Goal: Communication & Community: Answer question/provide support

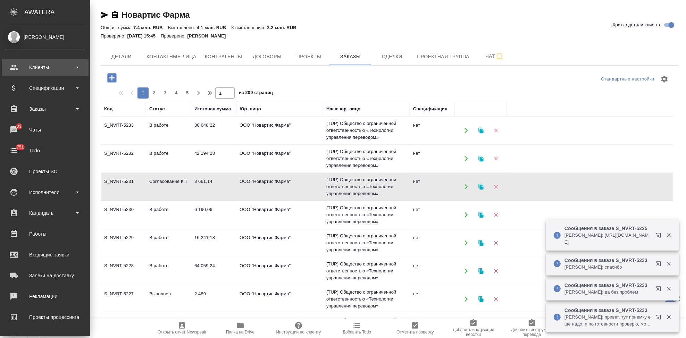
click at [52, 66] on div "Клиенты" at bounding box center [45, 67] width 80 height 10
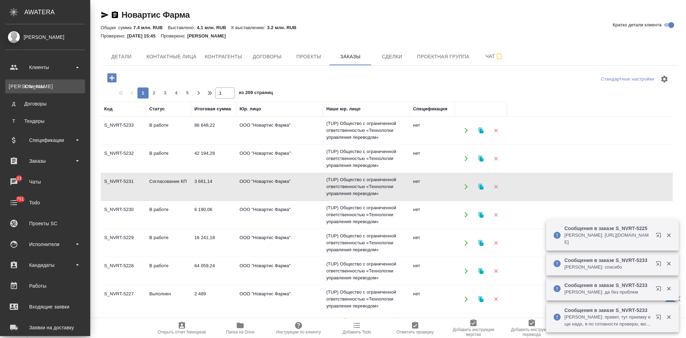
click at [53, 87] on div "Клиенты" at bounding box center [45, 86] width 73 height 7
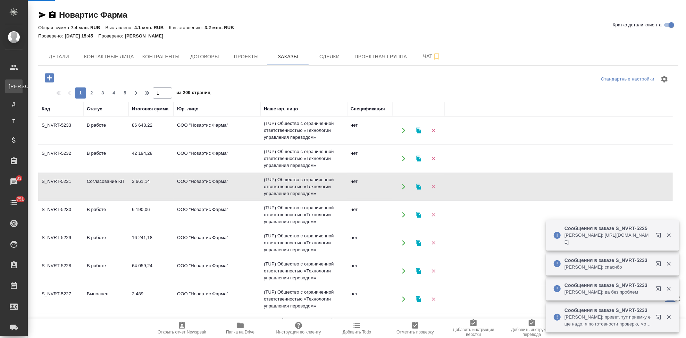
select select "RU"
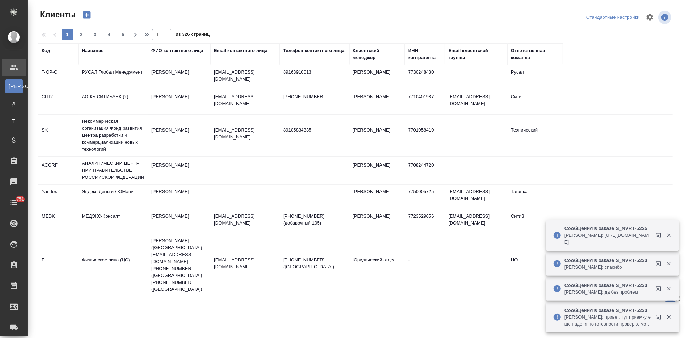
click at [48, 51] on div "Код" at bounding box center [46, 50] width 8 height 7
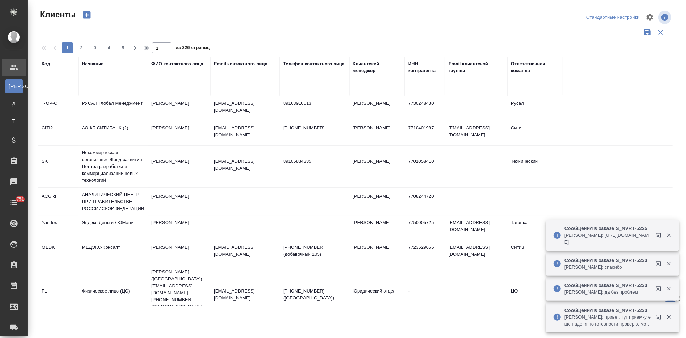
click at [48, 83] on input "text" at bounding box center [58, 83] width 33 height 9
click at [50, 77] on div at bounding box center [58, 83] width 33 height 17
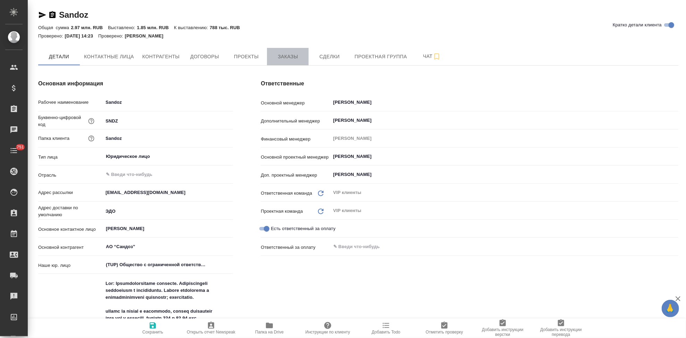
click at [281, 55] on span "Заказы" at bounding box center [287, 56] width 33 height 9
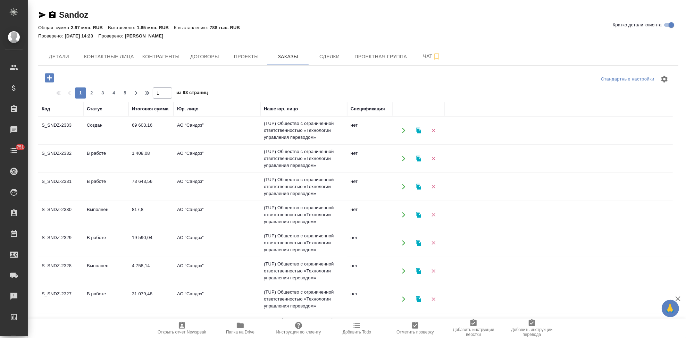
click at [100, 135] on td "Создан" at bounding box center [105, 130] width 45 height 24
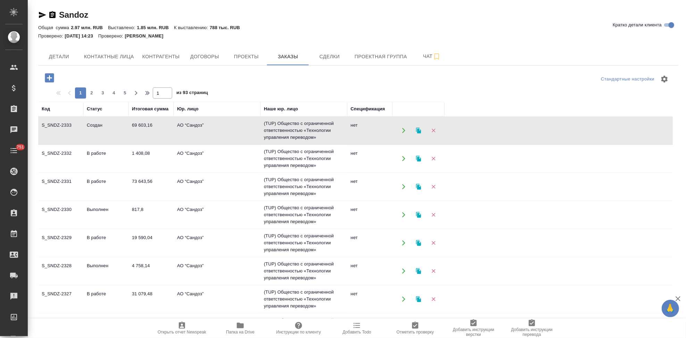
click at [100, 135] on td "Создан" at bounding box center [105, 130] width 45 height 24
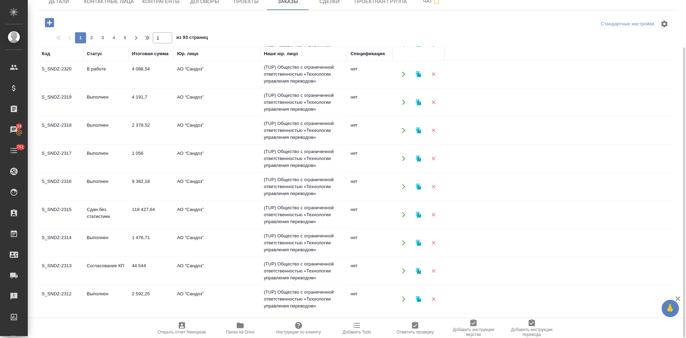
scroll to position [361, 0]
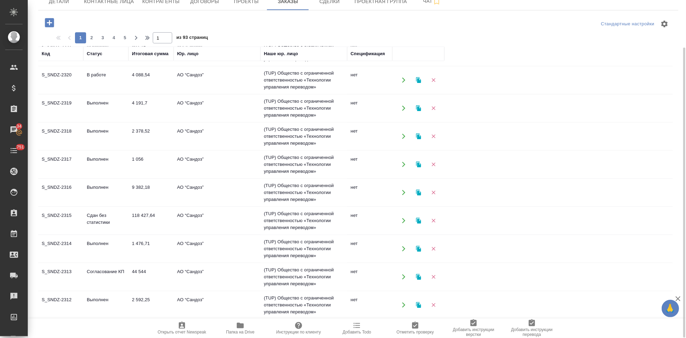
click at [140, 275] on td "44 544" at bounding box center [150, 277] width 45 height 24
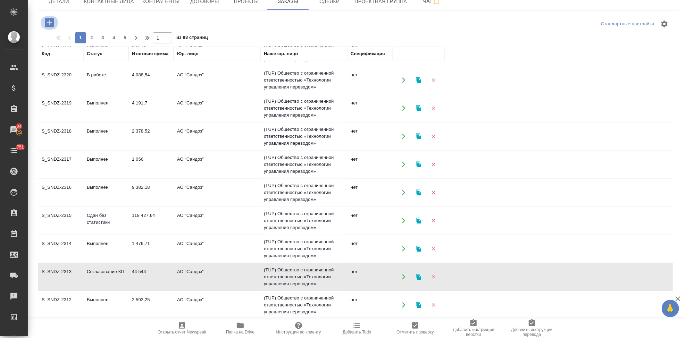
click at [50, 25] on icon "button" at bounding box center [49, 22] width 9 height 9
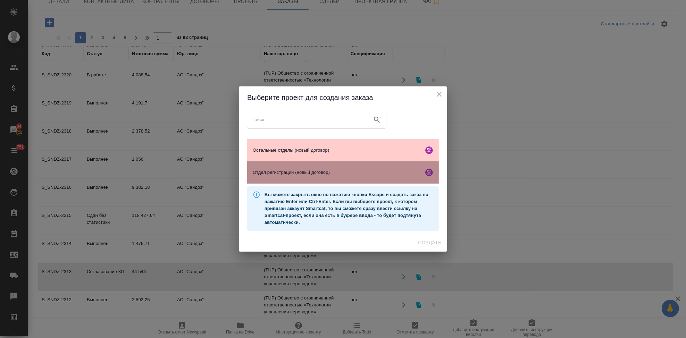
click at [309, 168] on div "Отдел регистрации (новый договор)" at bounding box center [343, 172] width 192 height 22
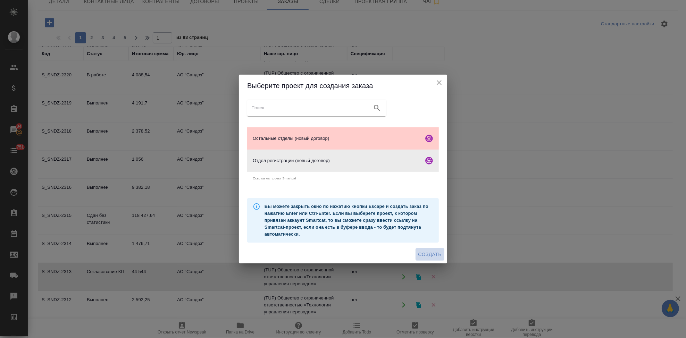
click at [422, 255] on span "Создать" at bounding box center [429, 254] width 23 height 9
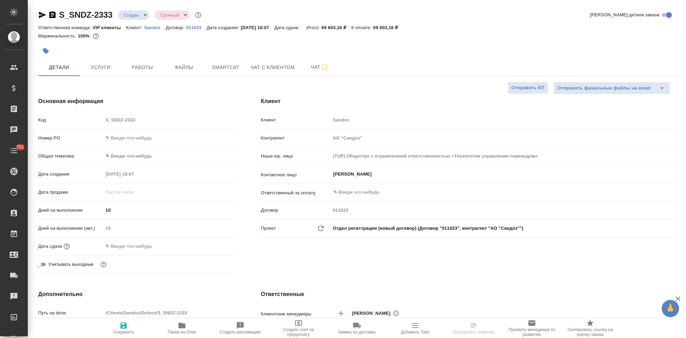
select select "RU"
type textarea "x"
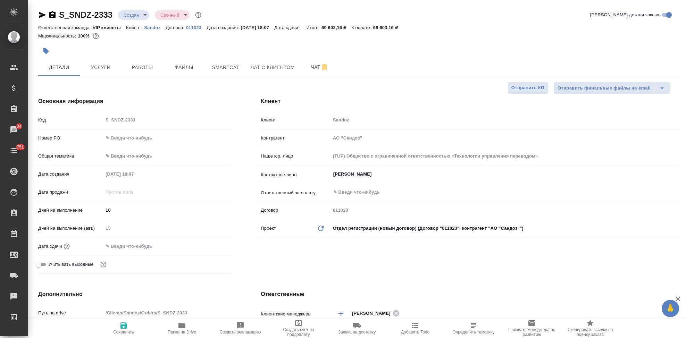
type textarea "x"
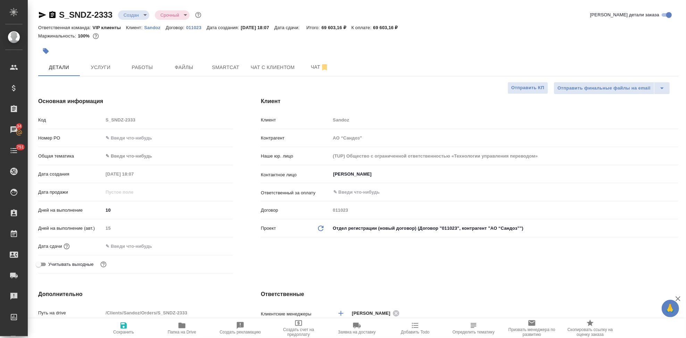
type textarea "x"
click at [145, 16] on body "🙏 .cls-1 fill:#fff; AWATERA Kabargina Anna Клиенты Спецификации Заказы 34 Чаты …" at bounding box center [343, 169] width 686 height 338
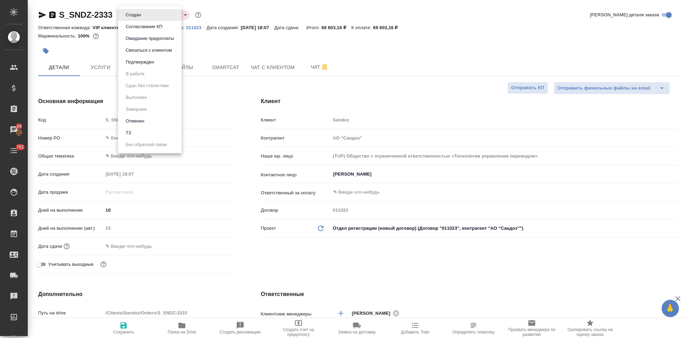
click at [152, 58] on li "Подтвержден" at bounding box center [150, 62] width 64 height 12
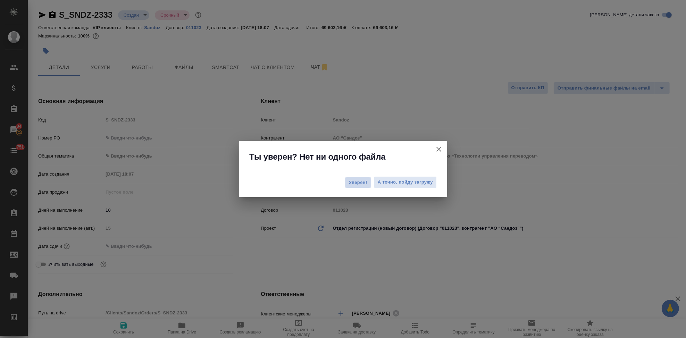
click at [363, 183] on span "Уверен!" at bounding box center [358, 182] width 18 height 7
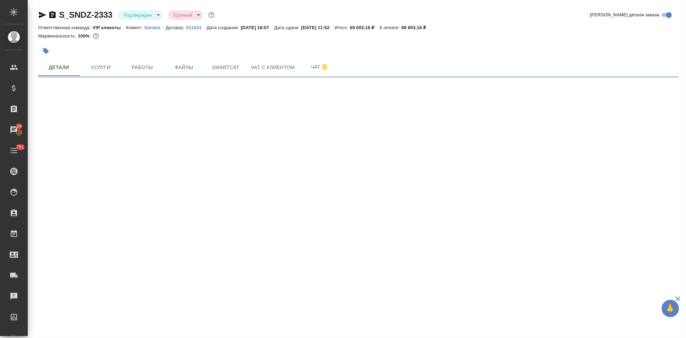
select select "RU"
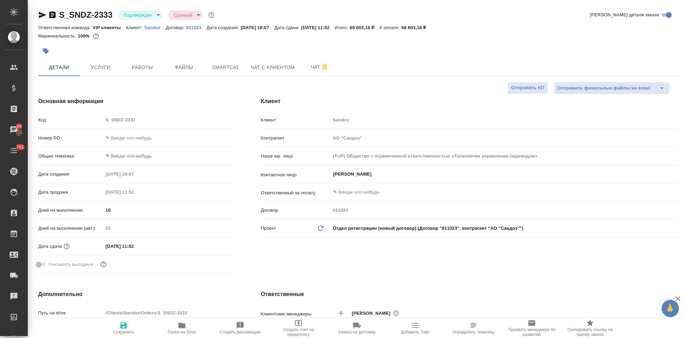
type textarea "x"
click at [157, 241] on div "Дата сдачи 22.10.2025 11:52" at bounding box center [135, 246] width 195 height 12
click at [153, 247] on input "22.10.2025 11:52" at bounding box center [133, 246] width 61 height 10
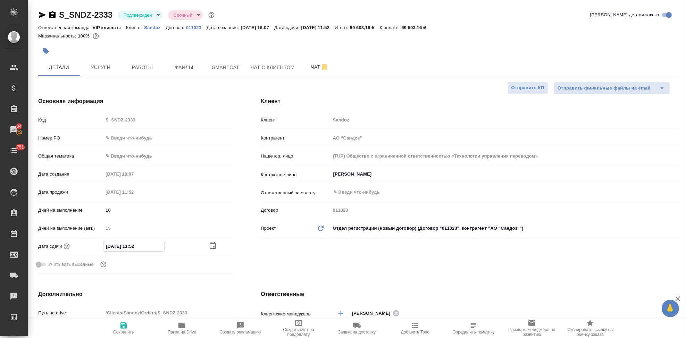
click at [210, 245] on icon "button" at bounding box center [213, 246] width 8 height 8
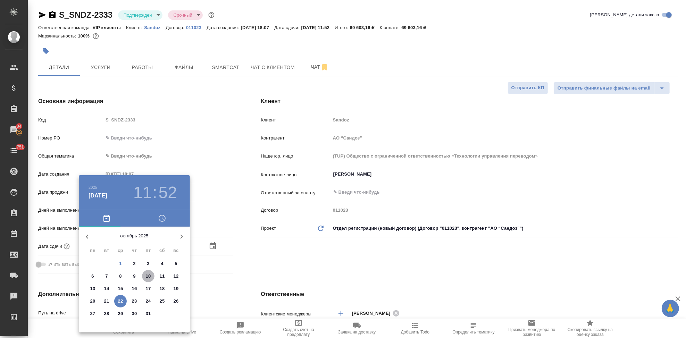
click at [149, 276] on p "10" at bounding box center [148, 276] width 5 height 7
type input "10.10.2025 11:52"
type textarea "x"
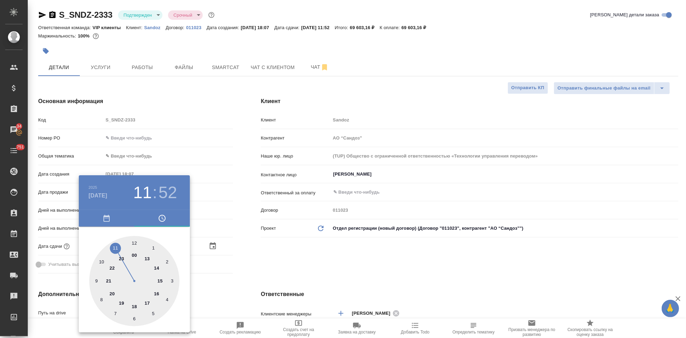
click at [150, 302] on div at bounding box center [134, 281] width 90 height 90
type input "10.10.2025 17:52"
type textarea "x"
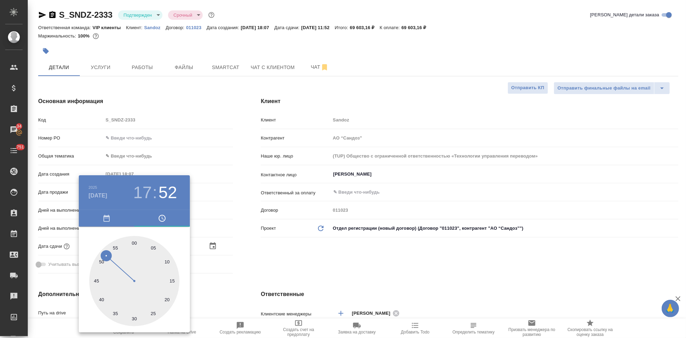
click at [133, 243] on div at bounding box center [134, 281] width 90 height 90
type input "10.10.2025 17:00"
type textarea "x"
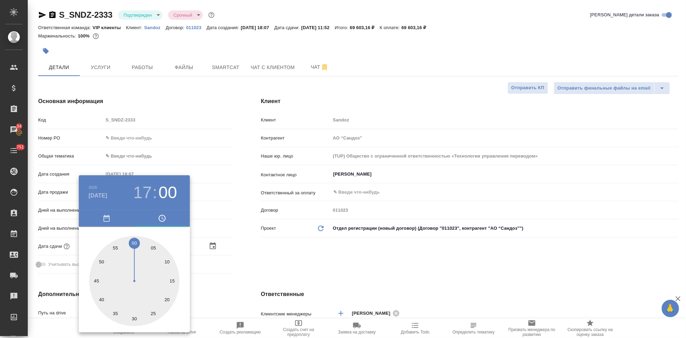
type textarea "x"
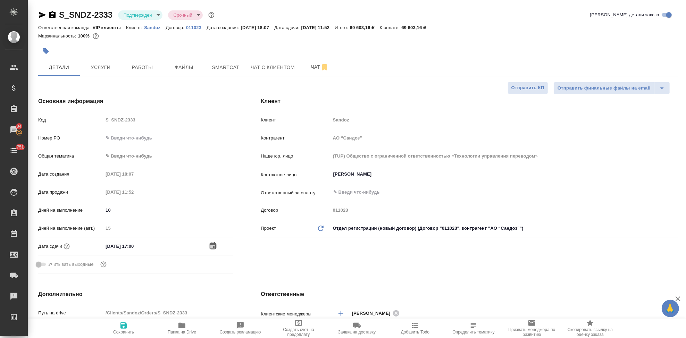
click at [128, 331] on span "Сохранить" at bounding box center [123, 332] width 21 height 5
type textarea "x"
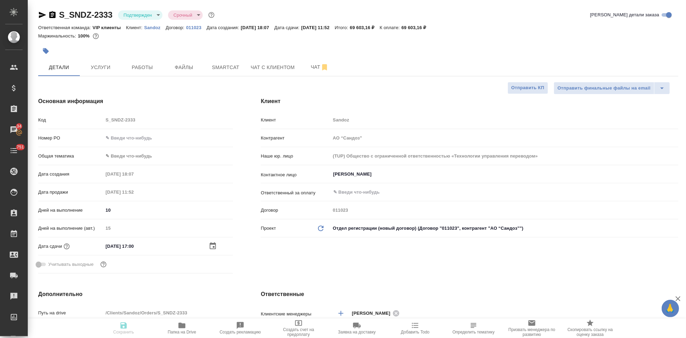
type textarea "x"
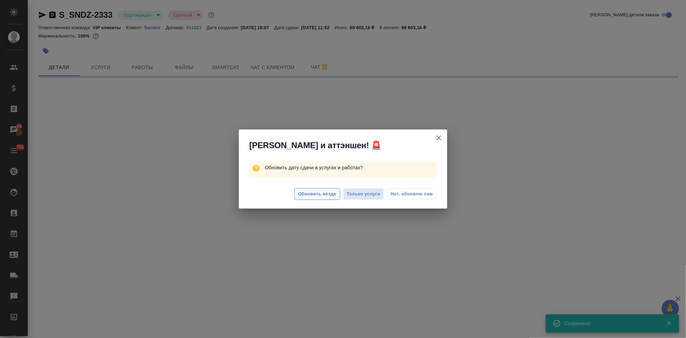
click at [321, 194] on span "Обновить везде" at bounding box center [317, 194] width 38 height 8
select select "RU"
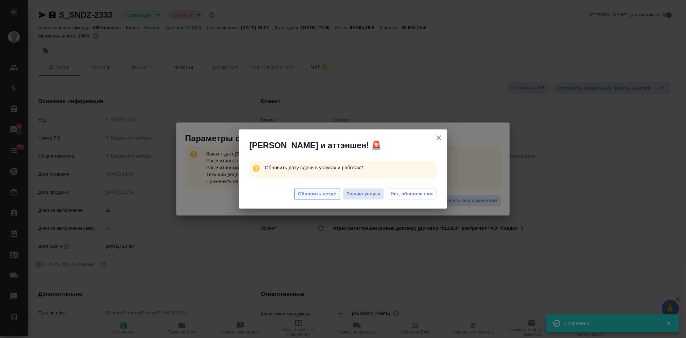
type textarea "x"
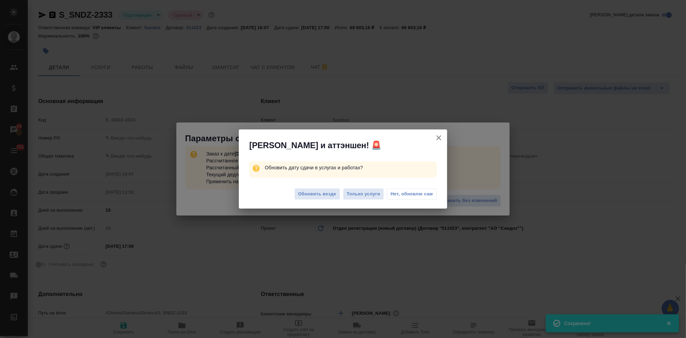
type textarea "x"
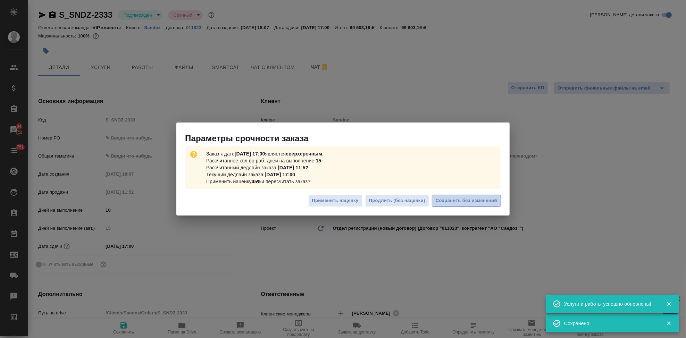
click at [467, 202] on span "Сохранить без изменений" at bounding box center [466, 201] width 61 height 8
type textarea "x"
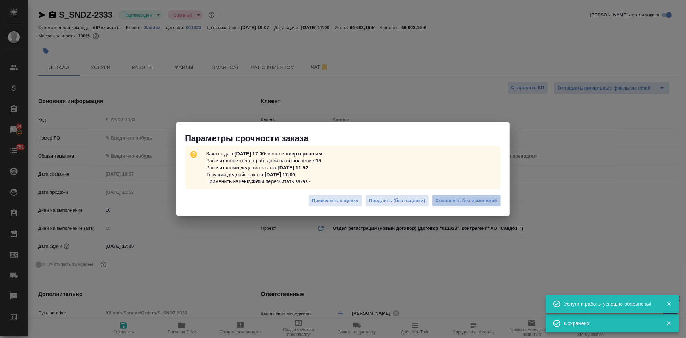
type textarea "x"
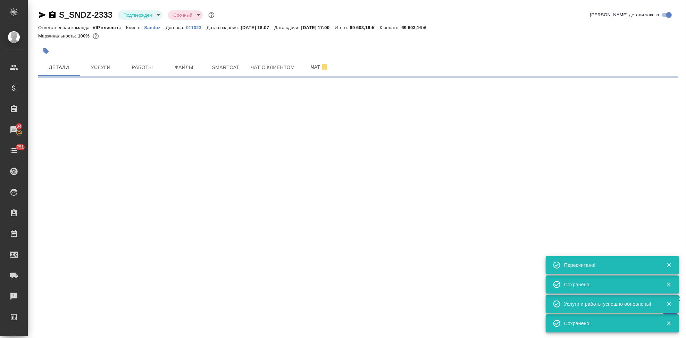
select select "RU"
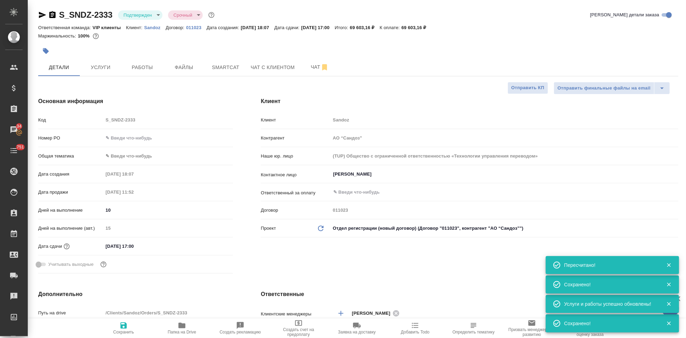
type textarea "x"
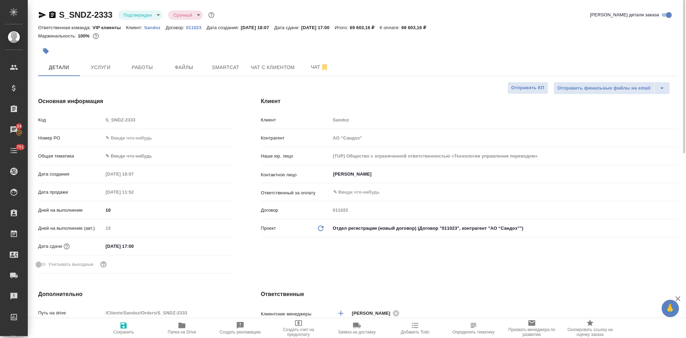
click at [47, 53] on icon "button" at bounding box center [46, 51] width 6 height 6
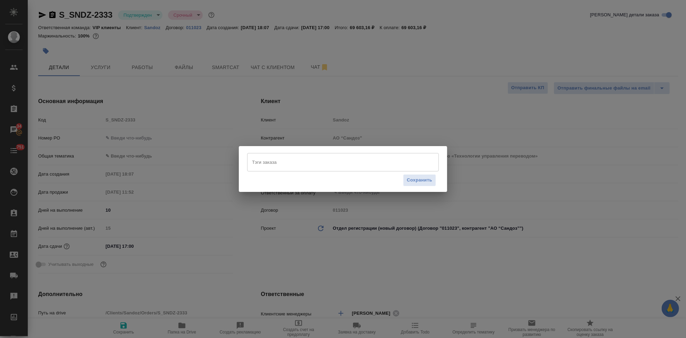
click at [301, 165] on input "Тэги заказа" at bounding box center [336, 162] width 172 height 12
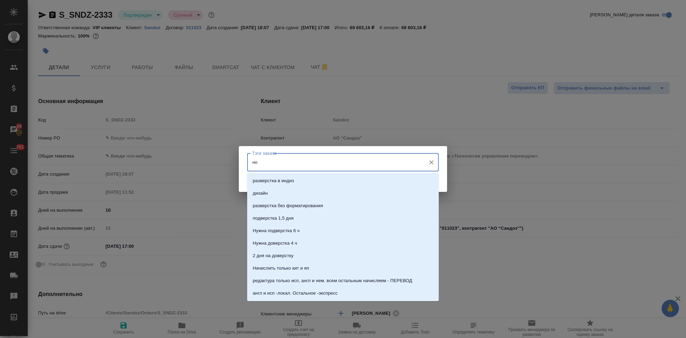
type input "нот"
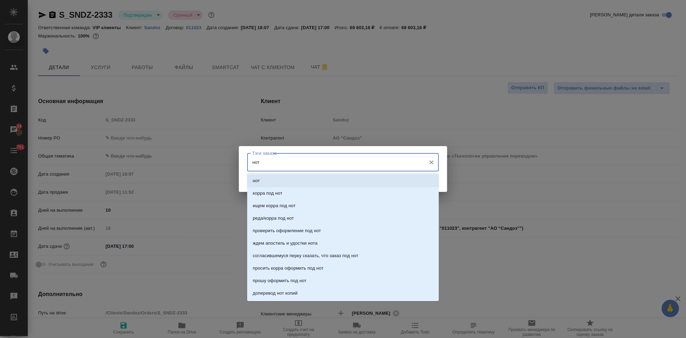
click at [286, 184] on li "нот" at bounding box center [343, 181] width 192 height 12
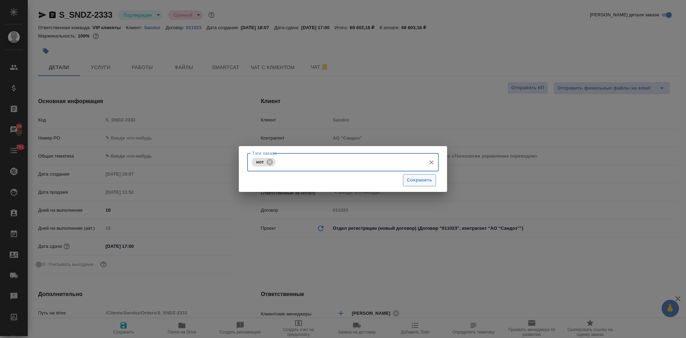
click at [430, 180] on span "Сохранить" at bounding box center [419, 180] width 25 height 8
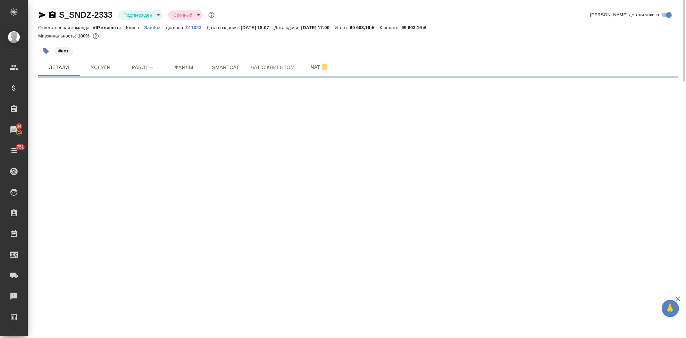
select select "RU"
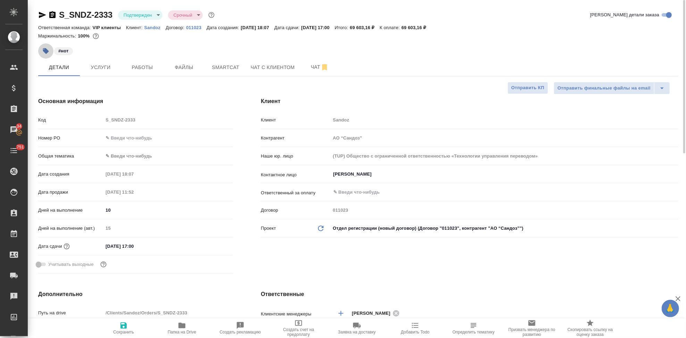
type textarea "x"
click at [47, 51] on icon "button" at bounding box center [46, 51] width 6 height 6
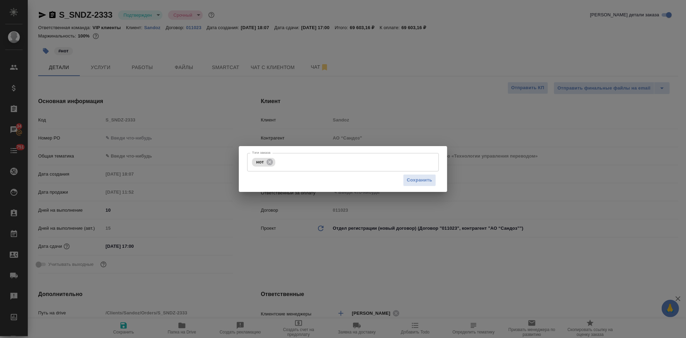
click at [373, 162] on input "Тэги заказа" at bounding box center [349, 162] width 145 height 12
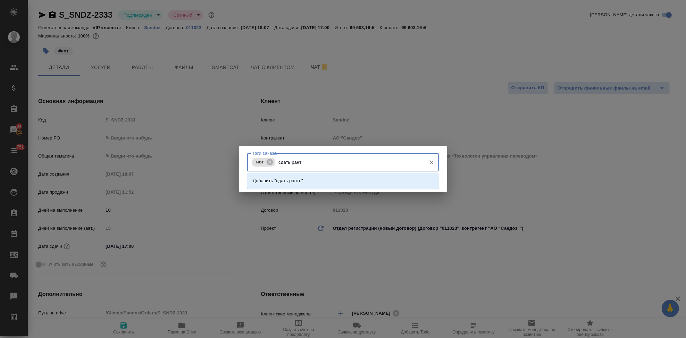
type input "сдать ран"
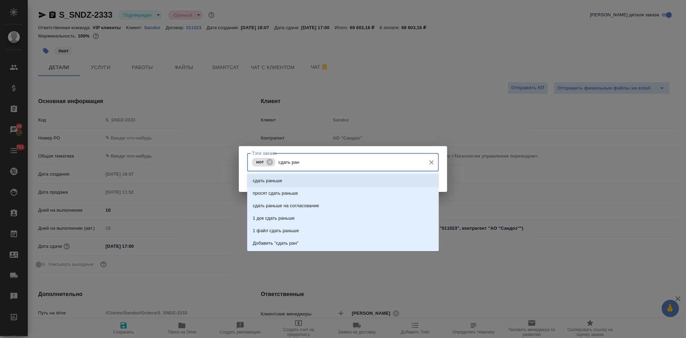
click at [290, 176] on li "сдать раньше" at bounding box center [343, 181] width 192 height 12
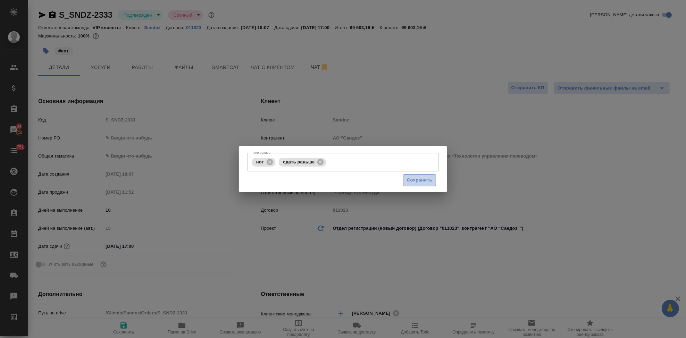
click at [420, 176] on span "Сохранить" at bounding box center [419, 180] width 25 height 8
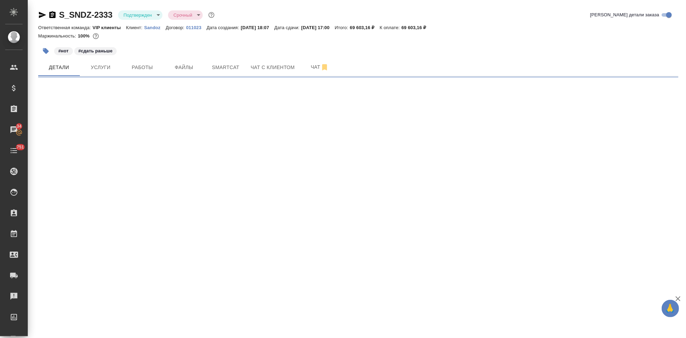
select select "RU"
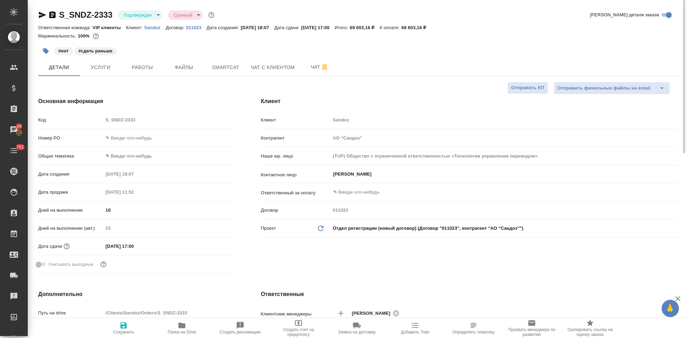
type textarea "x"
click at [303, 71] on span "Чат" at bounding box center [319, 67] width 33 height 9
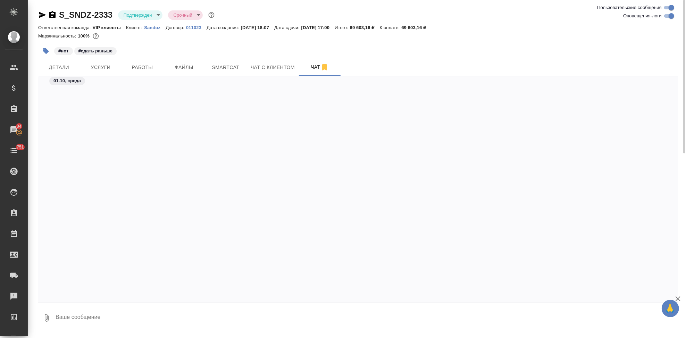
scroll to position [2526, 0]
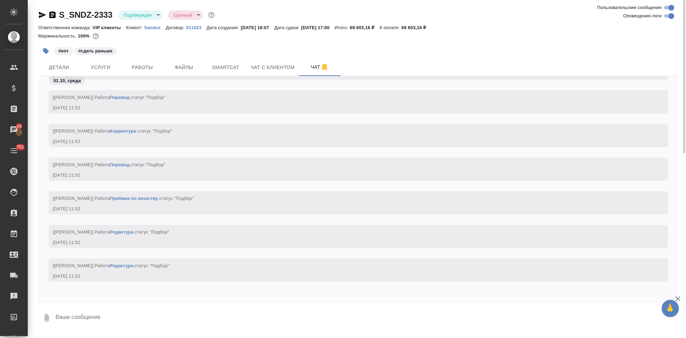
click at [129, 319] on textarea at bounding box center [366, 318] width 623 height 24
type textarea """
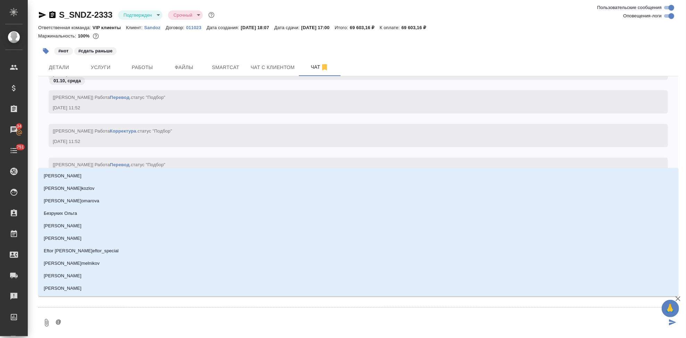
type textarea "@г"
type input "г"
type textarea "@го"
type input "го"
type textarea "@гор"
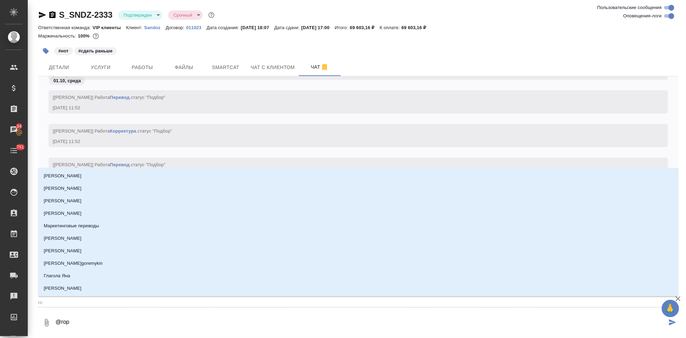
type input "гор"
type textarea "@горш"
type input "горш"
type textarea "@горшк"
type input "горшк"
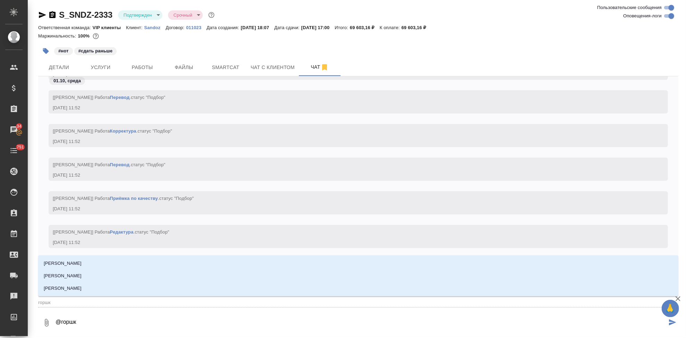
type textarea "@горшко"
type input "горшко"
type textarea "@горшков"
type input "горшков"
type textarea "@горшкова"
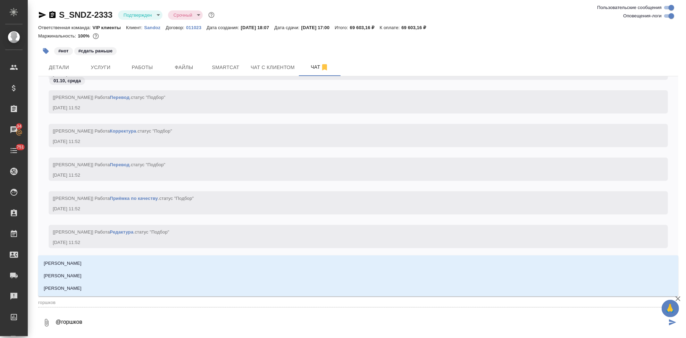
type input "горшкова"
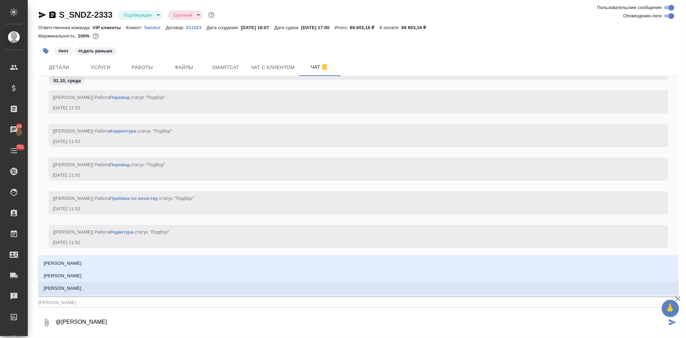
click at [103, 289] on li "Горшкова Валентина" at bounding box center [358, 288] width 640 height 12
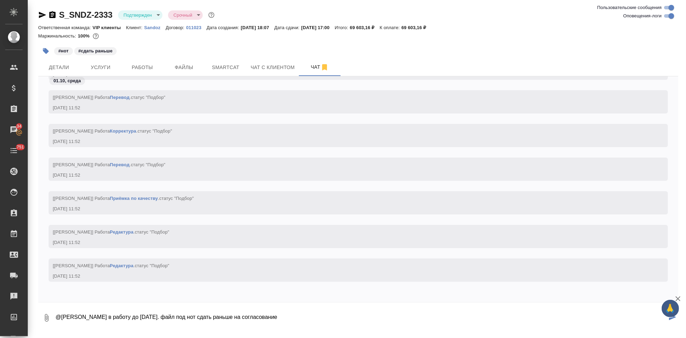
type textarea "@Горшкова Валентина в работу до 10 октября. файл под нот сдать раньше на соглас…"
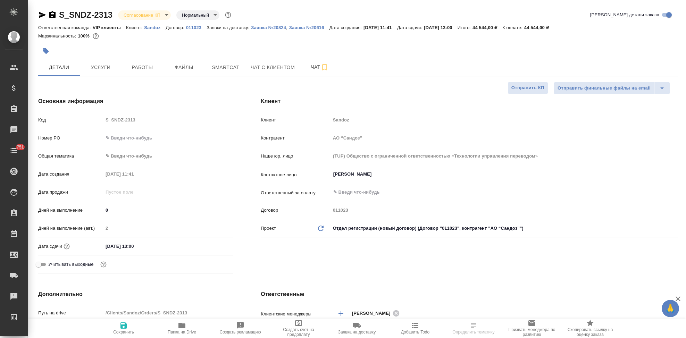
select select "RU"
click at [162, 16] on body "🙏 .cls-1 fill:#fff; AWATERA Kabargina Anna Клиенты Спецификации Заказы Чаты 751…" at bounding box center [343, 169] width 686 height 338
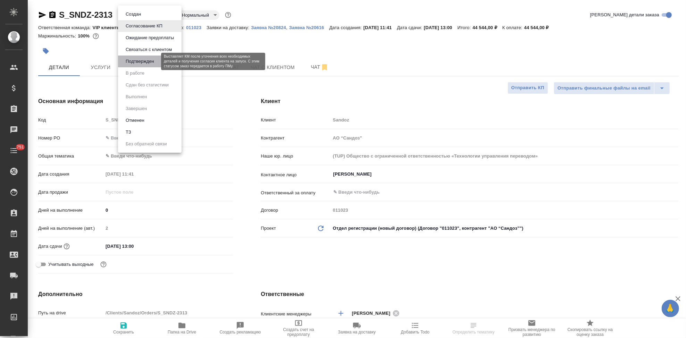
click at [143, 64] on button "Подтвержден" at bounding box center [140, 62] width 33 height 8
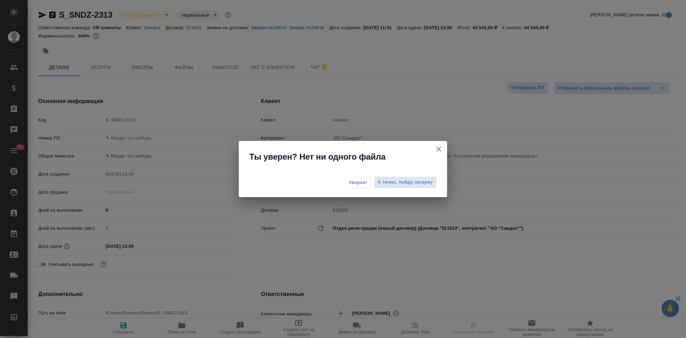
click at [356, 182] on span "Уверен!" at bounding box center [358, 182] width 18 height 7
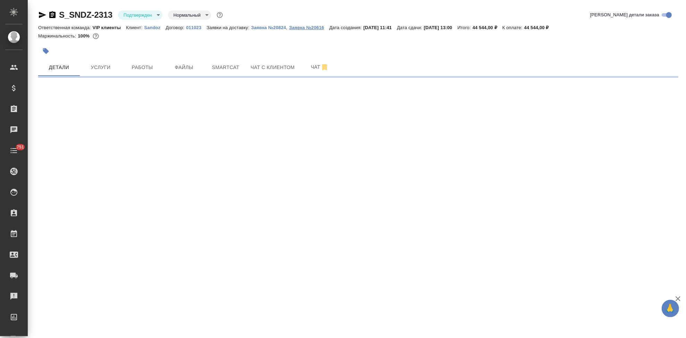
select select "RU"
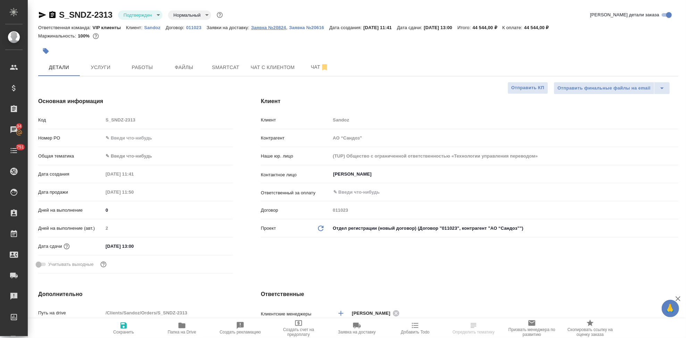
type textarea "x"
click at [263, 25] on p "Заявка №20824" at bounding box center [268, 27] width 35 height 5
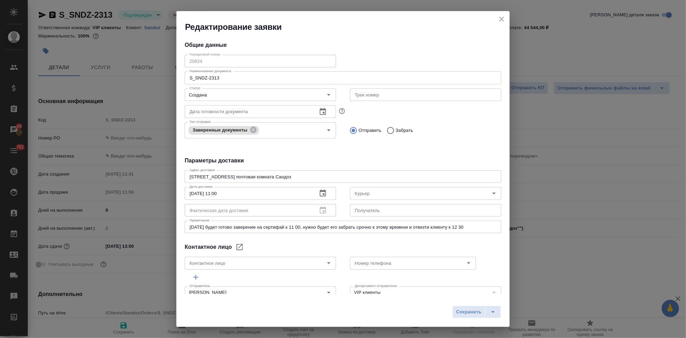
type input "Куликова Ольга"
type input "+79263831536"
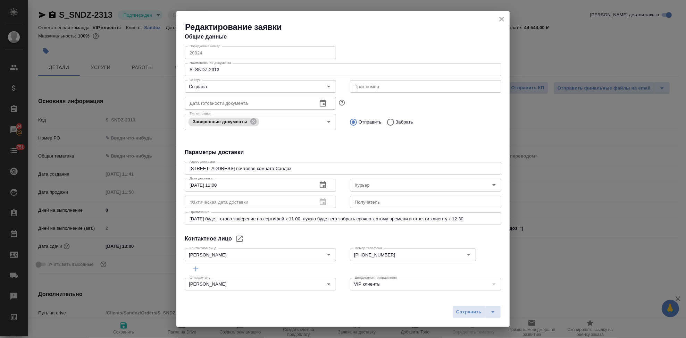
scroll to position [13, 0]
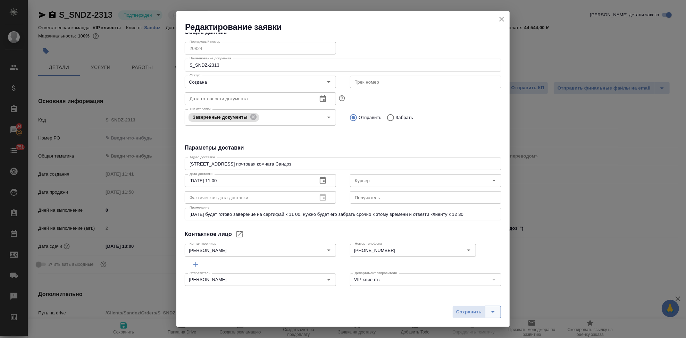
click at [489, 311] on icon "split button" at bounding box center [493, 312] width 8 height 8
click at [461, 301] on li "Сохранить и скачать" at bounding box center [478, 297] width 56 height 11
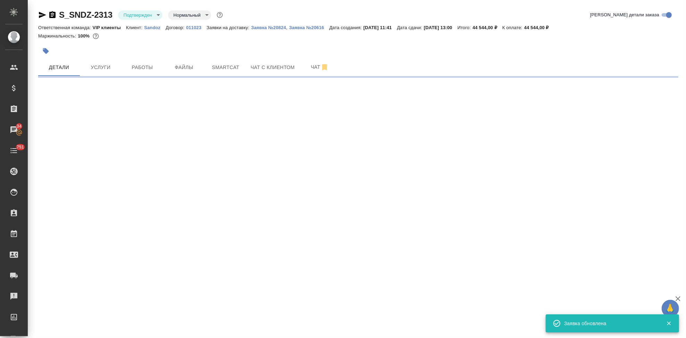
select select "RU"
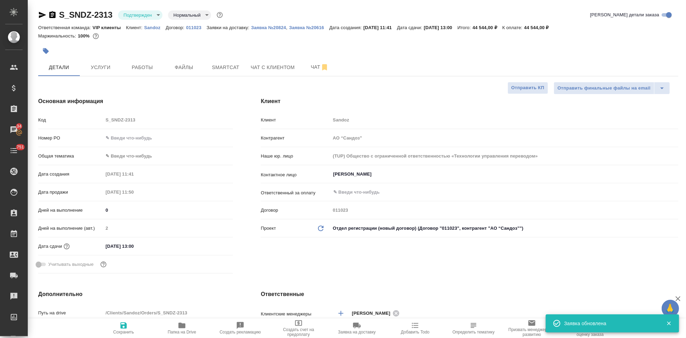
type textarea "x"
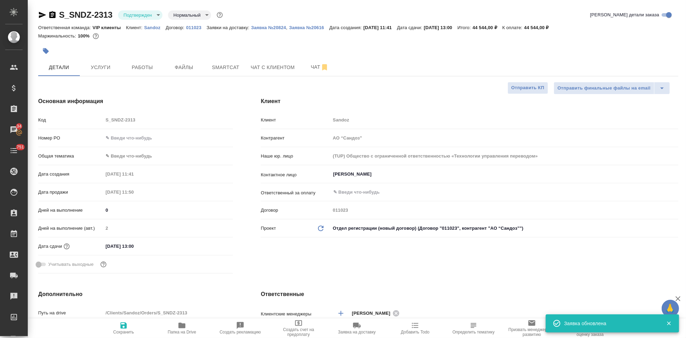
type textarea "x"
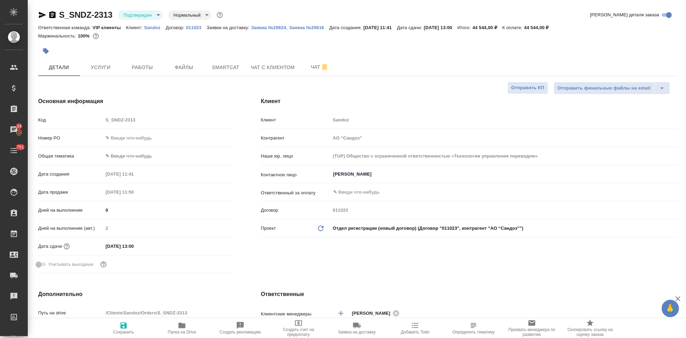
type textarea "x"
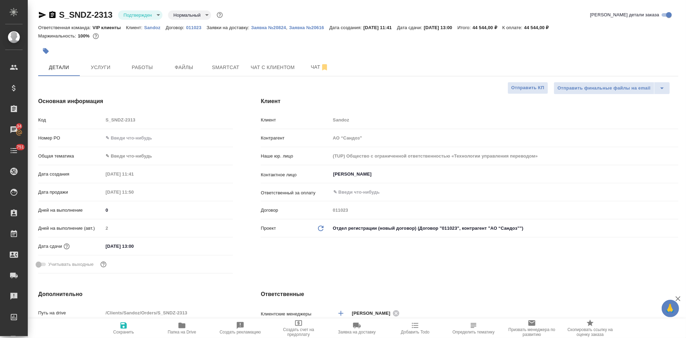
type textarea "x"
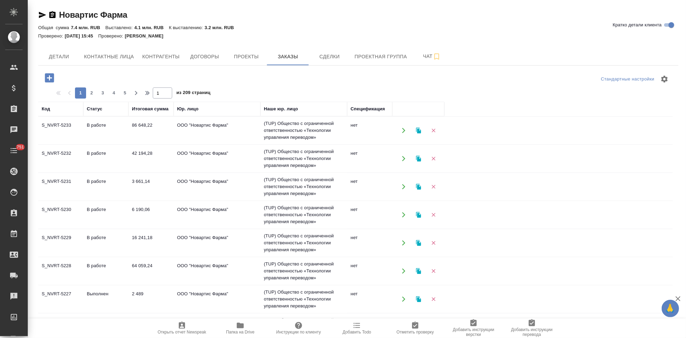
click at [52, 83] on icon "button" at bounding box center [49, 78] width 12 height 12
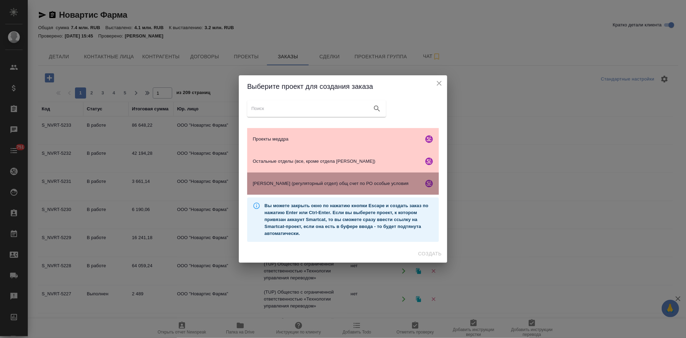
click at [317, 184] on span "[PERSON_NAME] (регуляторный отдел) общ счет по РО особые условия" at bounding box center [337, 183] width 168 height 7
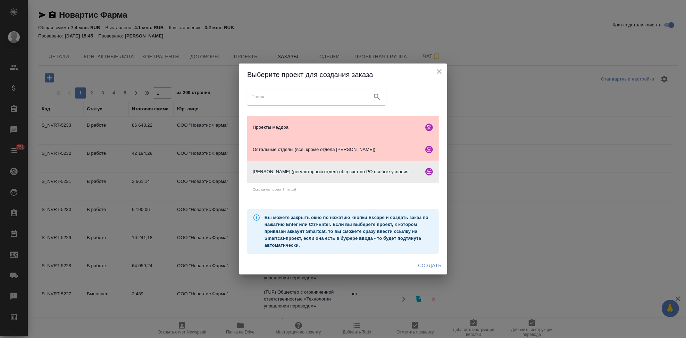
click at [424, 262] on span "Создать" at bounding box center [429, 265] width 23 height 9
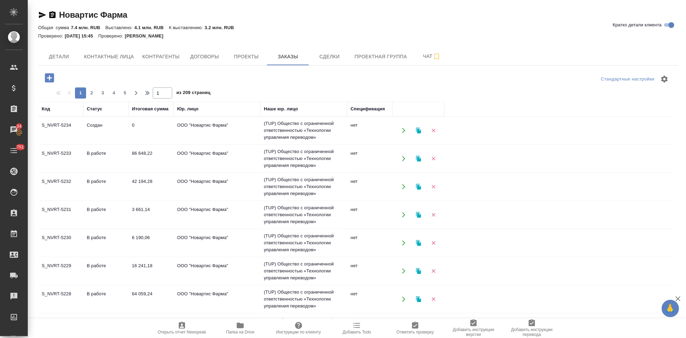
click at [82, 270] on td "S_NVRT-5229" at bounding box center [60, 271] width 45 height 24
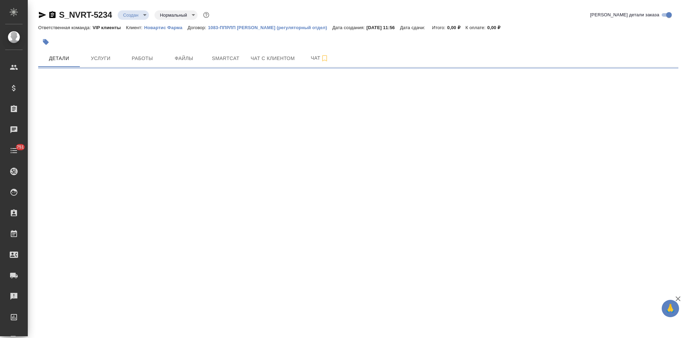
select select "RU"
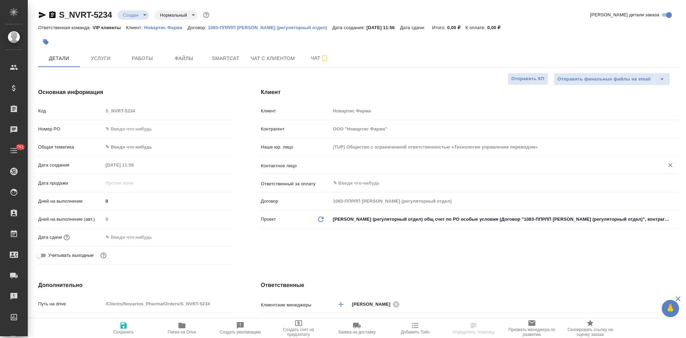
type textarea "x"
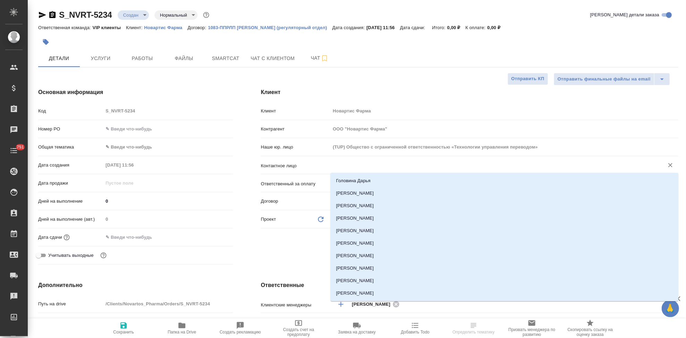
click at [365, 167] on input "text" at bounding box center [493, 165] width 320 height 8
type textarea "x"
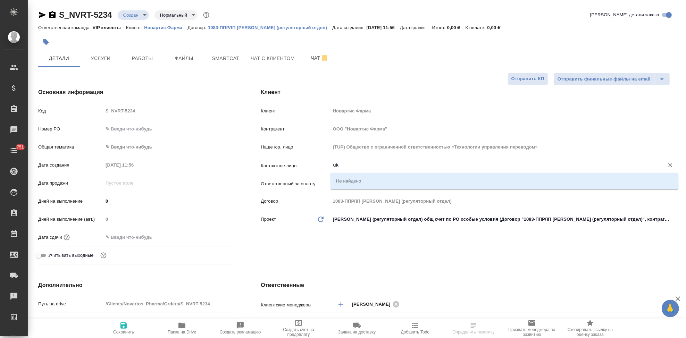
type input "u"
type textarea "x"
click at [441, 187] on ul "Гладкова Анастасия" at bounding box center [504, 186] width 348 height 12
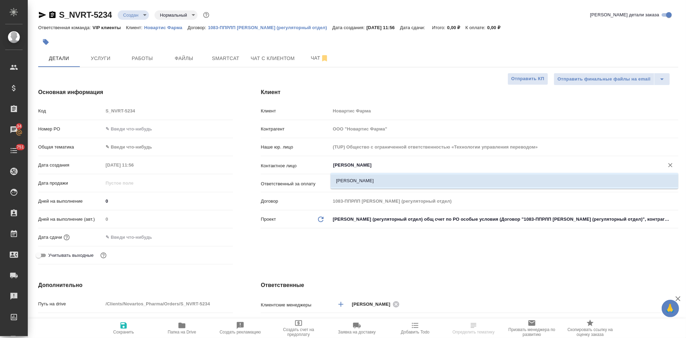
click at [439, 183] on li "Гладкова Анастасия" at bounding box center [504, 181] width 348 height 12
type input "Гладкова Анастасия"
type textarea "x"
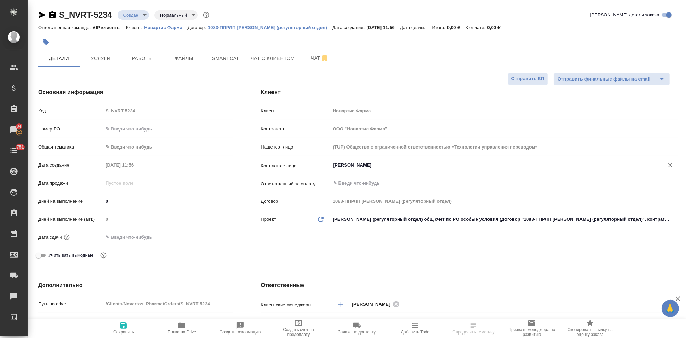
type input "Гладкова Анастасия"
click at [131, 328] on span "Сохранить" at bounding box center [124, 327] width 50 height 13
type textarea "x"
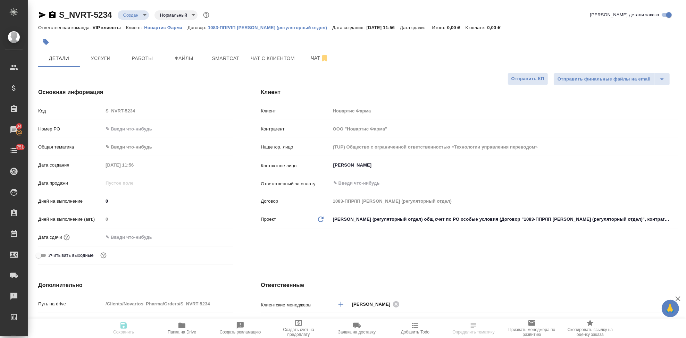
type textarea "x"
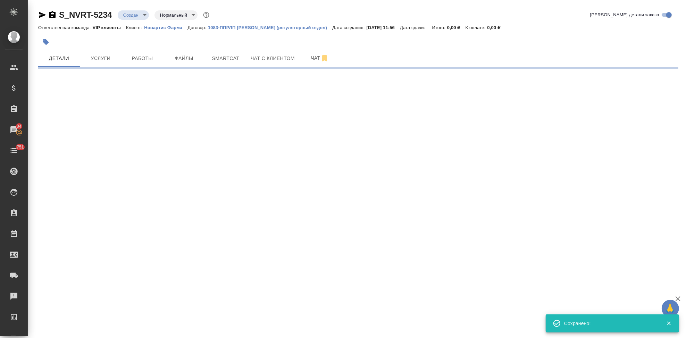
select select "RU"
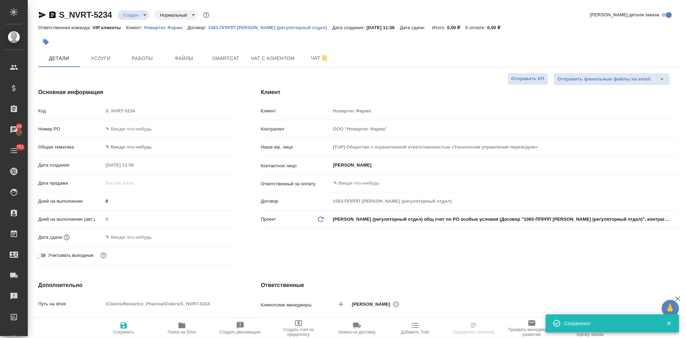
type textarea "x"
click at [124, 237] on div ".cls-1 fill:#fff; AWATERA Kabargina Anna Клиенты Спецификации Заказы 34 Чаты 75…" at bounding box center [343, 169] width 686 height 338
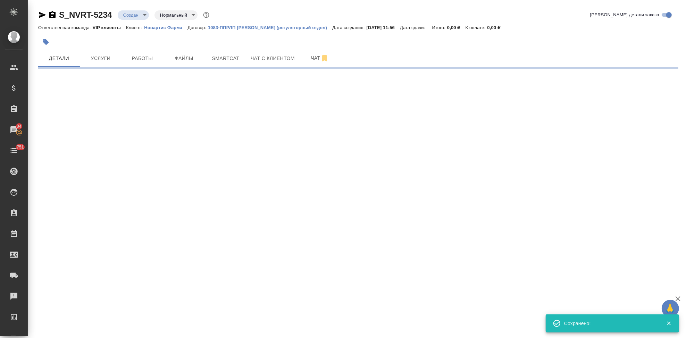
select select "RU"
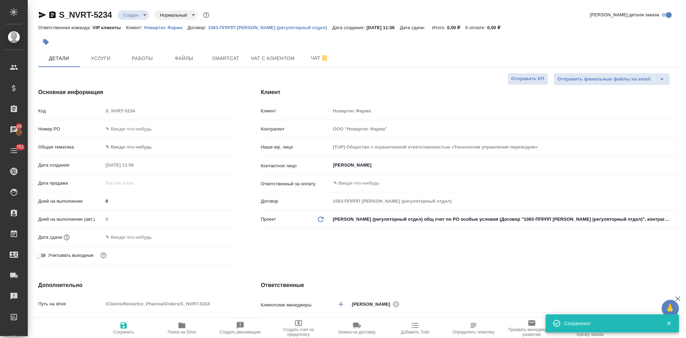
type textarea "x"
click at [147, 236] on input "text" at bounding box center [133, 237] width 61 height 10
click at [211, 235] on icon "button" at bounding box center [213, 236] width 6 height 7
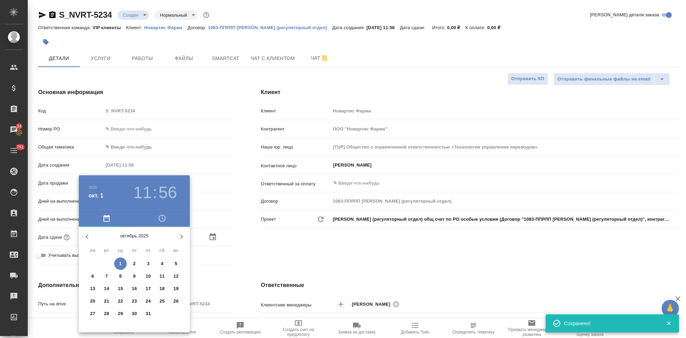
click at [146, 263] on span "3" at bounding box center [148, 263] width 12 height 7
type input "03.10.2025 11:56"
type textarea "x"
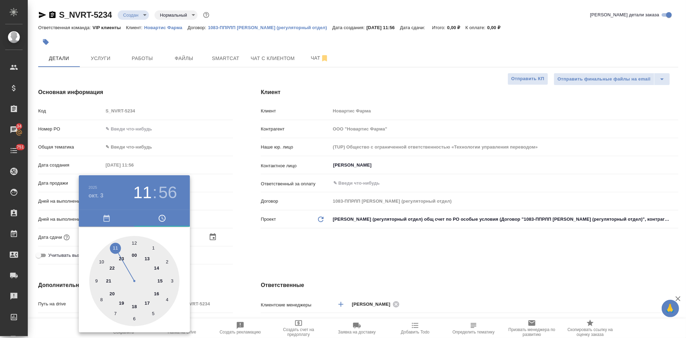
click at [150, 303] on div at bounding box center [134, 281] width 90 height 90
type input "03.10.2025 17:56"
type textarea "x"
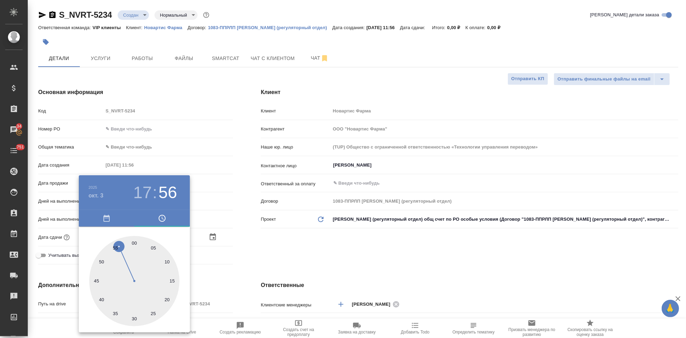
click at [134, 245] on div at bounding box center [134, 281] width 90 height 90
type input "[DATE] 17:00"
type textarea "x"
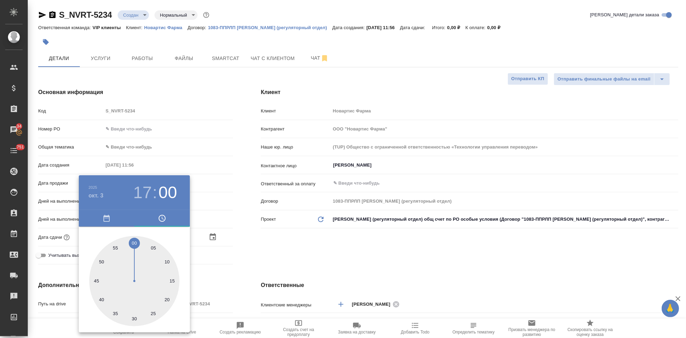
type textarea "x"
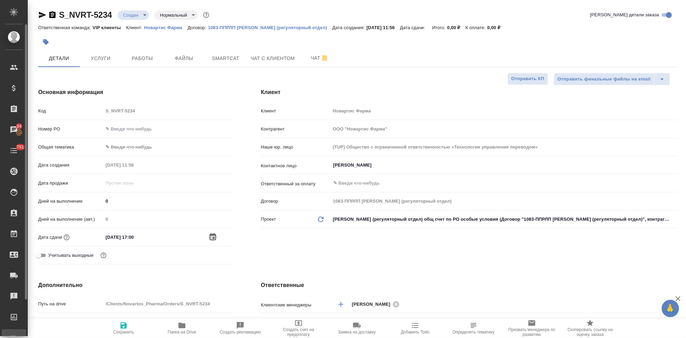
type textarea "x"
click at [130, 333] on span "Сохранить" at bounding box center [123, 332] width 21 height 5
type textarea "x"
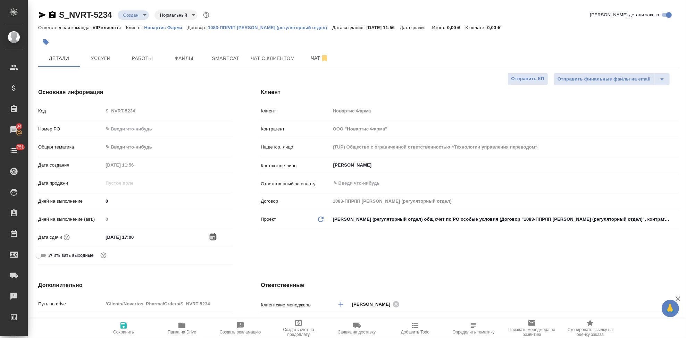
type textarea "x"
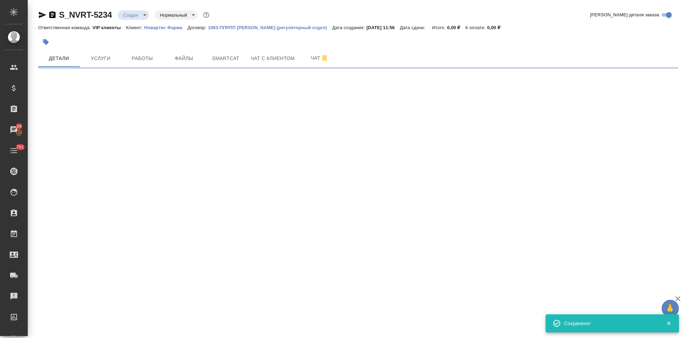
select select "RU"
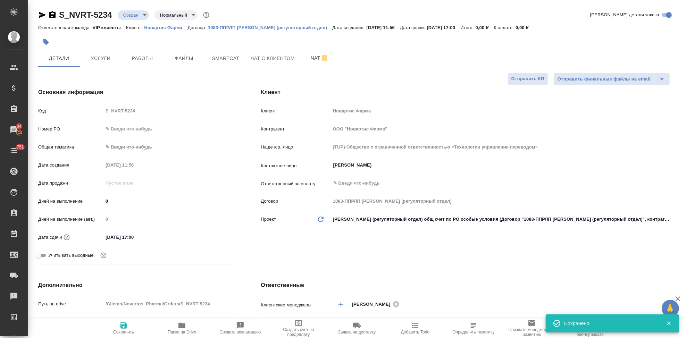
type textarea "x"
click at [178, 61] on span "Файлы" at bounding box center [183, 58] width 33 height 9
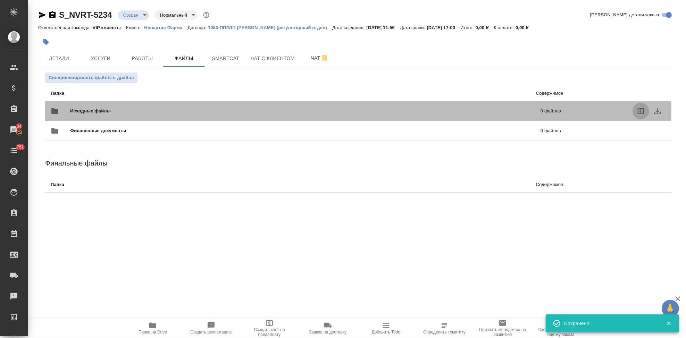
click at [641, 111] on icon "uploadFiles" at bounding box center [641, 111] width 6 height 6
click at [0, 0] on input "uploadFiles" at bounding box center [0, 0] width 0 height 0
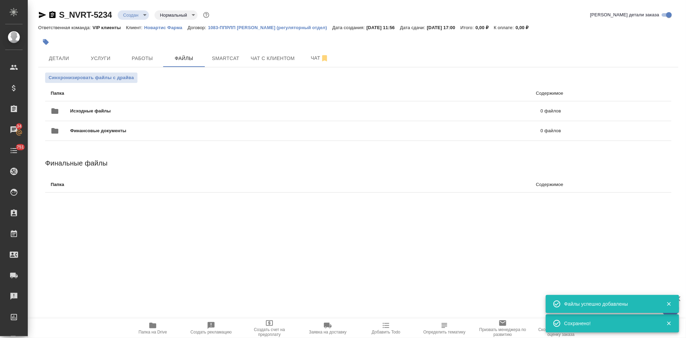
click at [145, 16] on body "🙏 .cls-1 fill:#fff; AWATERA Kabargina Anna Клиенты Спецификации Заказы 34 Чаты …" at bounding box center [343, 169] width 686 height 338
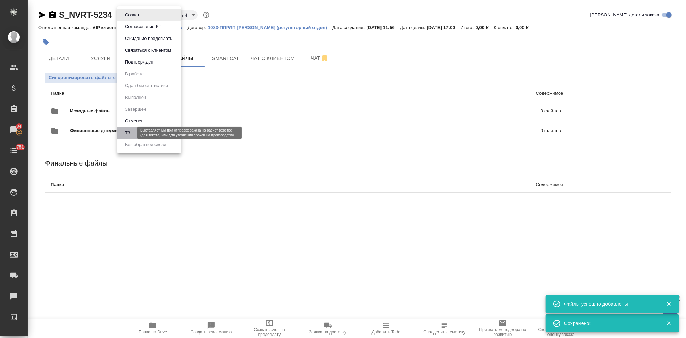
click at [130, 131] on button "ТЗ" at bounding box center [128, 133] width 10 height 8
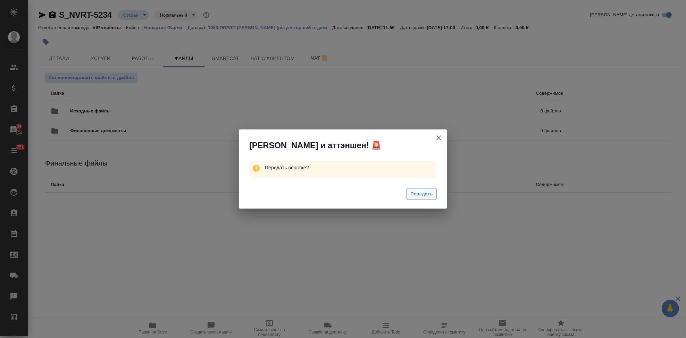
click at [420, 195] on span "Передать" at bounding box center [421, 194] width 23 height 8
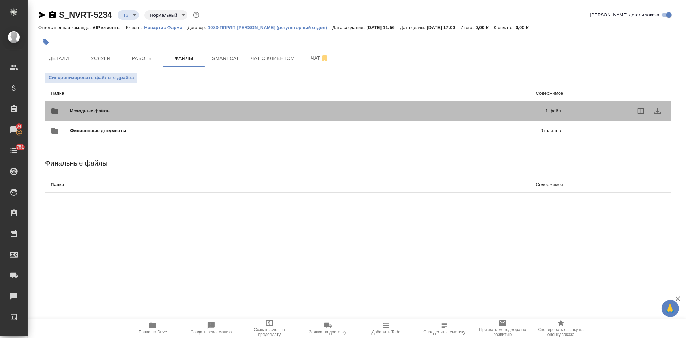
click at [392, 110] on p "1 файл" at bounding box center [444, 111] width 233 height 7
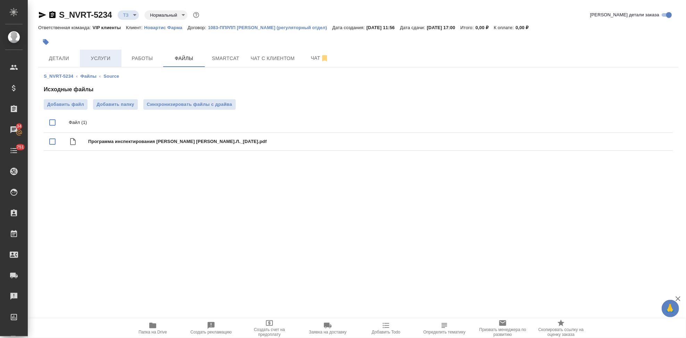
click at [102, 59] on span "Услуги" at bounding box center [100, 58] width 33 height 9
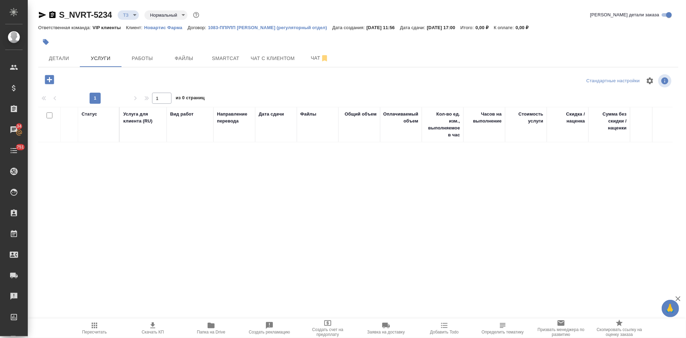
click at [43, 81] on icon "button" at bounding box center [49, 80] width 12 height 12
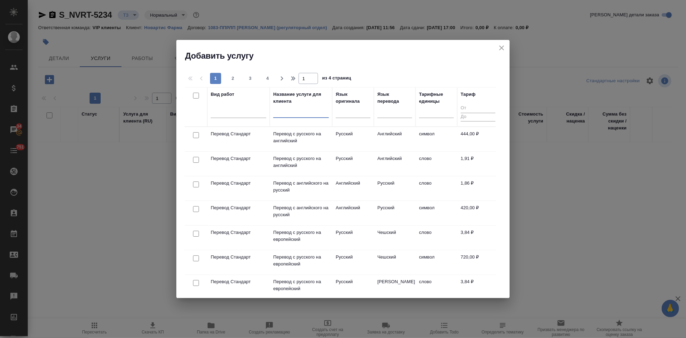
click at [284, 115] on input "text" at bounding box center [301, 113] width 56 height 9
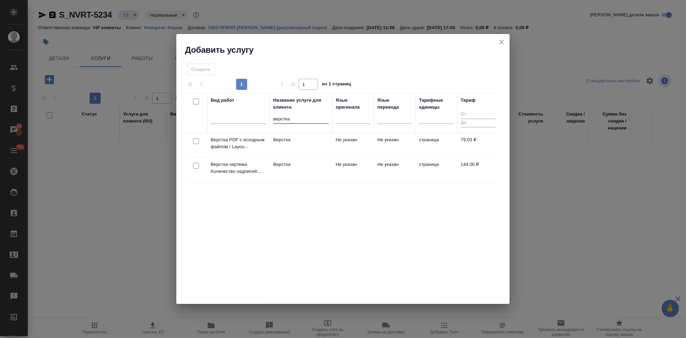
type input "верстка"
click at [395, 169] on td "Не указан" at bounding box center [395, 170] width 42 height 24
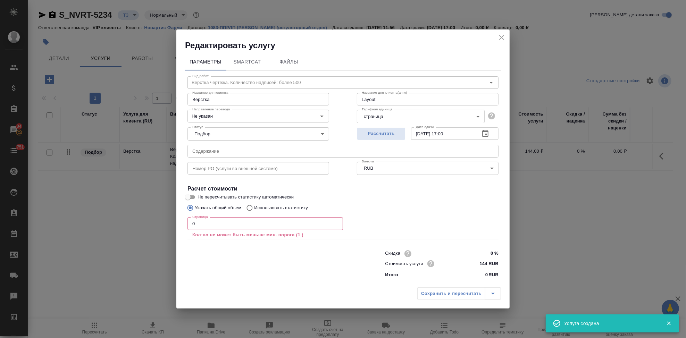
click at [278, 148] on input "text" at bounding box center [342, 151] width 311 height 12
paste input "COST – GMP inspection Siegfried Barbera"
type input "COST – GMP inspection Siegfried Barbera"
click at [219, 227] on input "0" at bounding box center [264, 223] width 155 height 12
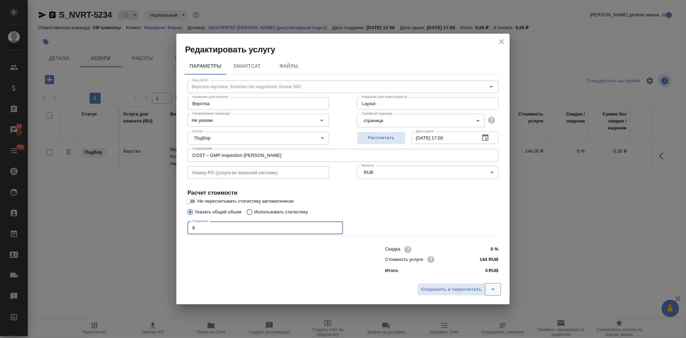
type input "8"
click at [498, 287] on button "split button" at bounding box center [493, 289] width 16 height 12
click at [455, 277] on li "Сохранить" at bounding box center [460, 274] width 84 height 11
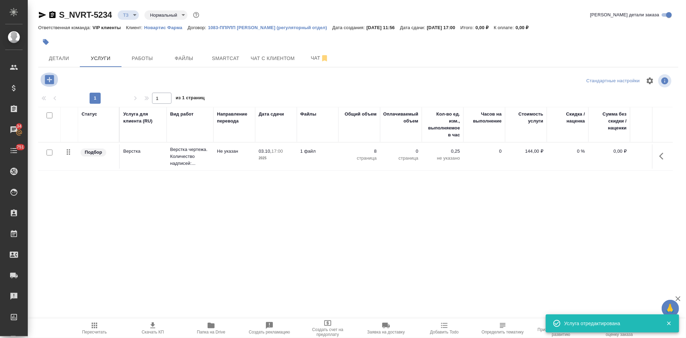
click at [48, 80] on icon "button" at bounding box center [49, 79] width 9 height 9
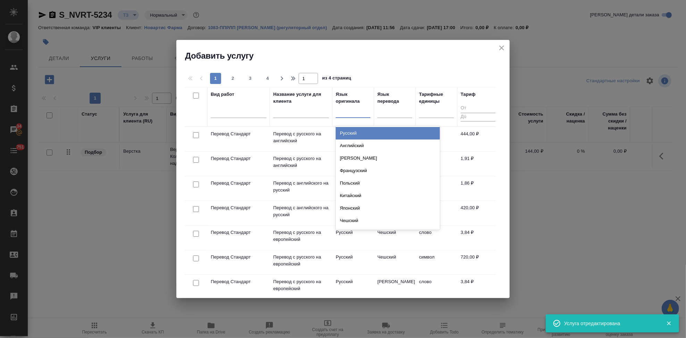
click at [354, 110] on div at bounding box center [353, 111] width 35 height 10
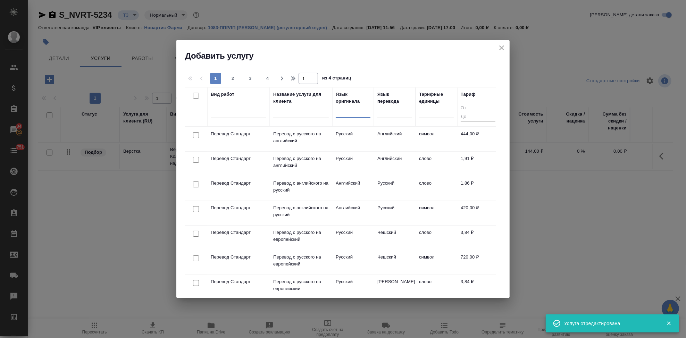
click at [352, 111] on div at bounding box center [353, 111] width 35 height 10
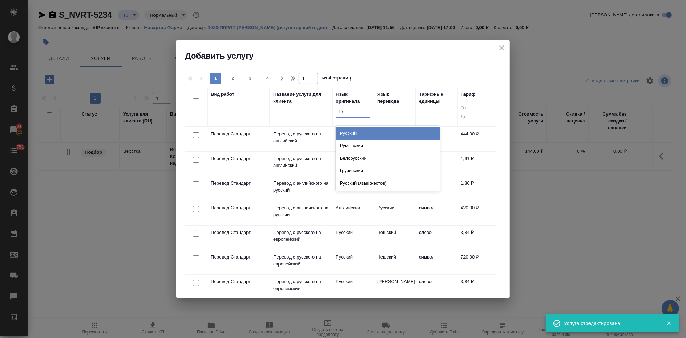
type input "рус"
click at [356, 130] on div "Русский" at bounding box center [388, 133] width 104 height 12
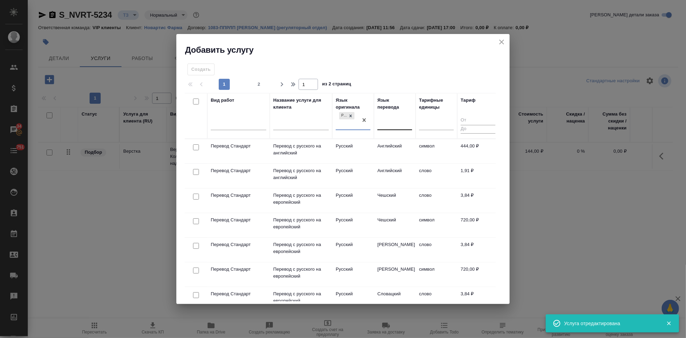
click at [390, 128] on div at bounding box center [394, 123] width 35 height 10
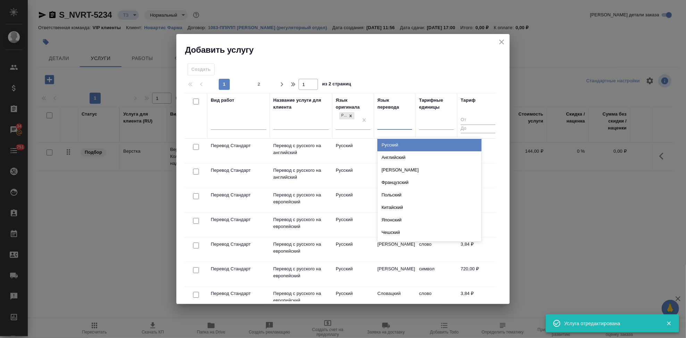
type input "[PERSON_NAME]"
click at [390, 144] on div "Английский" at bounding box center [429, 145] width 104 height 12
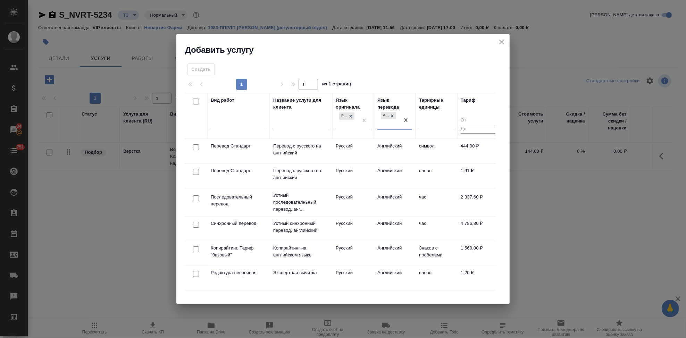
click at [366, 167] on td "Русский" at bounding box center [353, 176] width 42 height 24
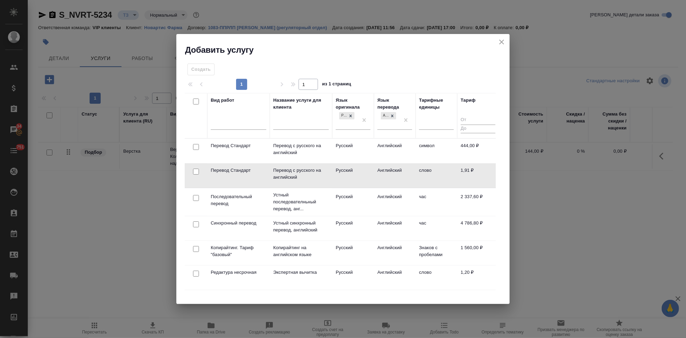
click at [366, 167] on td "Русский" at bounding box center [353, 175] width 42 height 24
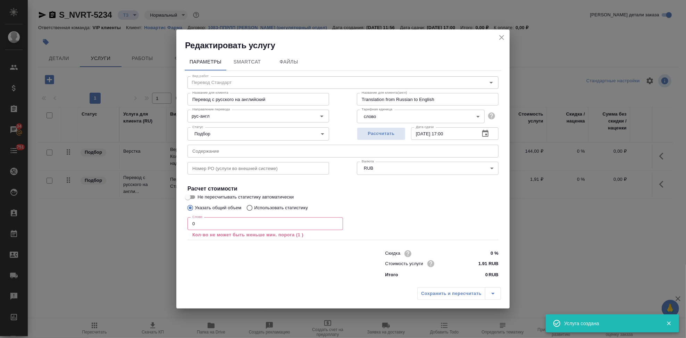
click at [259, 149] on input "text" at bounding box center [342, 151] width 311 height 12
paste input "COST – GMP inspection Siegfried Barbera"
type input "COST – GMP inspection Siegfried Barbera"
click at [219, 230] on div "Слово 0 Слово Кол-во не может быть меньше мин. порога (1 )" at bounding box center [264, 227] width 155 height 21
click at [219, 226] on input "0" at bounding box center [264, 223] width 155 height 12
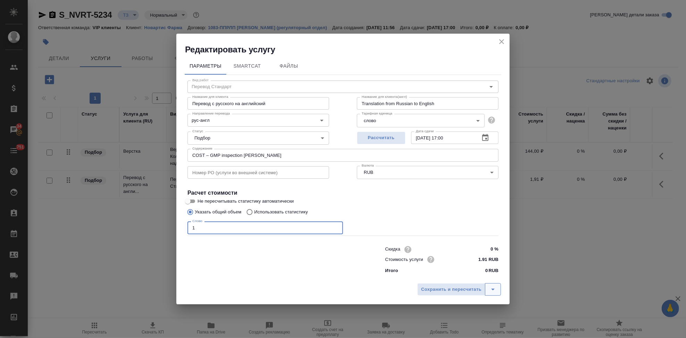
type input "1"
click at [492, 291] on icon "split button" at bounding box center [493, 289] width 8 height 8
click at [463, 277] on li "Сохранить" at bounding box center [460, 274] width 84 height 11
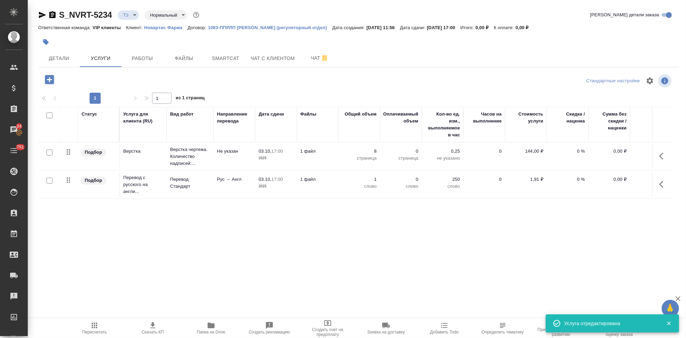
click at [47, 180] on input "checkbox" at bounding box center [50, 181] width 6 height 6
checkbox input "true"
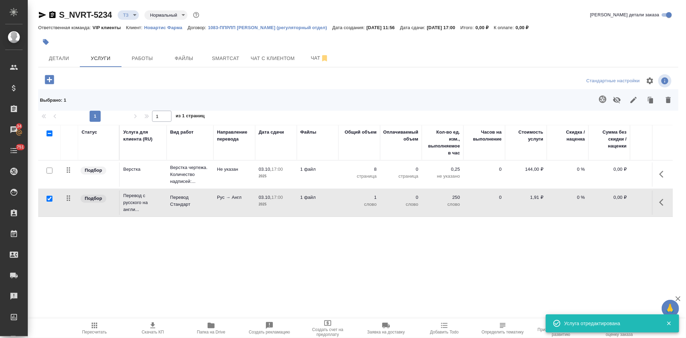
click at [602, 96] on icon "button" at bounding box center [602, 98] width 7 height 7
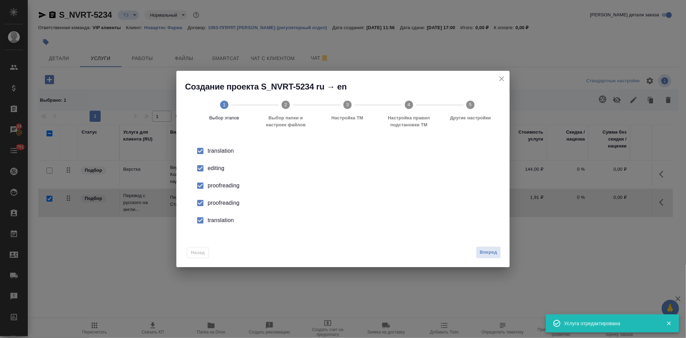
click at [204, 171] on input "checkbox" at bounding box center [200, 168] width 15 height 15
click at [200, 204] on input "checkbox" at bounding box center [200, 203] width 15 height 15
click at [200, 225] on input "checkbox" at bounding box center [200, 220] width 15 height 15
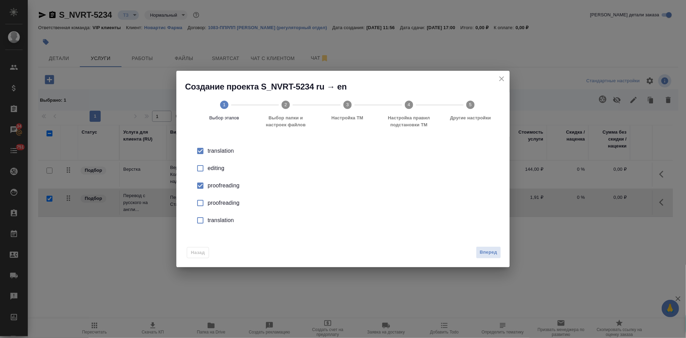
click at [494, 255] on span "Вперед" at bounding box center [488, 253] width 17 height 8
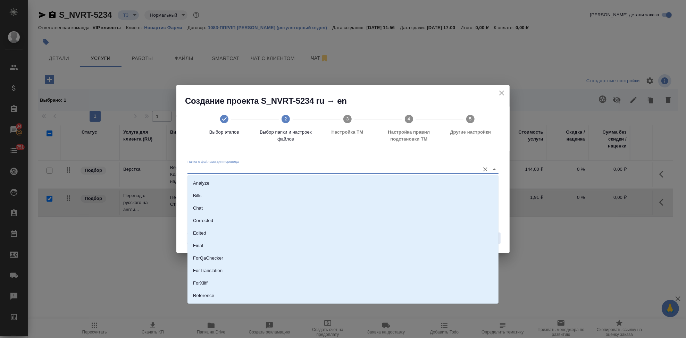
click at [453, 169] on input "Папка с файлами для перевода" at bounding box center [331, 169] width 289 height 8
click at [218, 272] on li "Source" at bounding box center [342, 272] width 311 height 12
type input "Source"
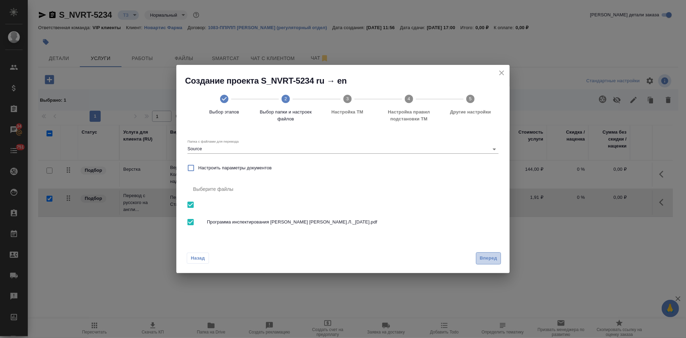
click at [492, 256] on span "Вперед" at bounding box center [488, 258] width 17 height 8
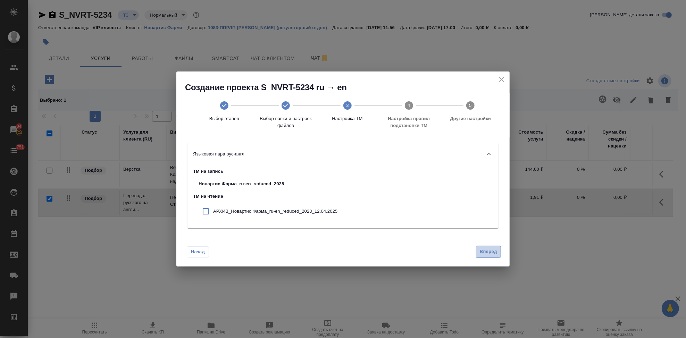
click at [490, 254] on span "Вперед" at bounding box center [488, 252] width 17 height 8
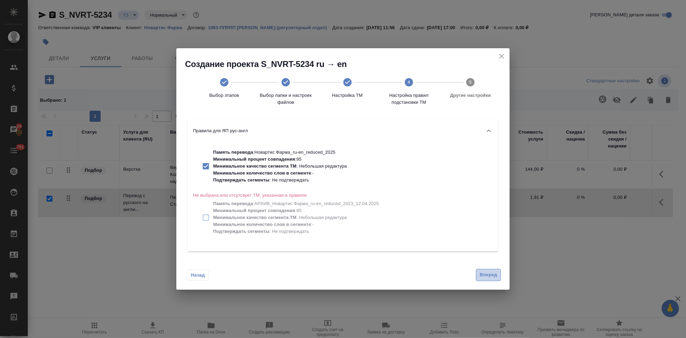
click at [489, 274] on span "Вперед" at bounding box center [488, 275] width 17 height 8
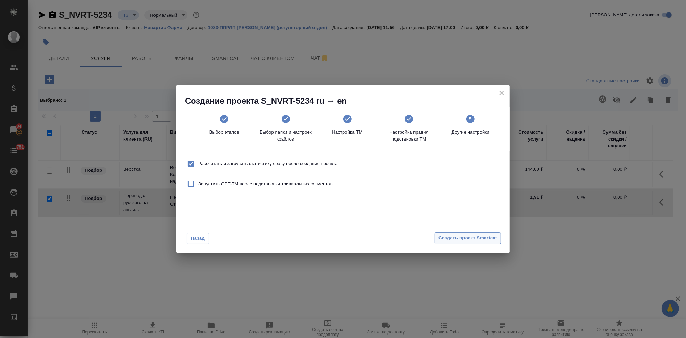
click at [481, 239] on span "Создать проект Smartcat" at bounding box center [467, 238] width 59 height 8
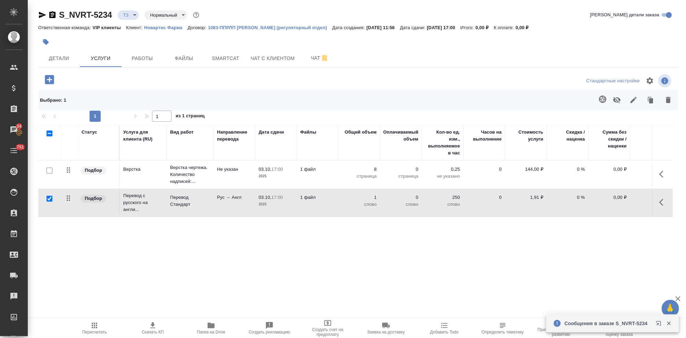
click at [659, 203] on button "button" at bounding box center [663, 202] width 17 height 17
click at [625, 203] on icon "button" at bounding box center [624, 202] width 8 height 8
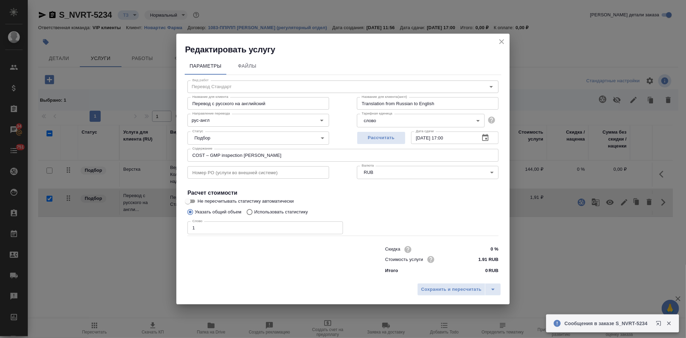
click at [252, 211] on input "Использовать статистику" at bounding box center [248, 211] width 11 height 13
radio input "true"
radio input "false"
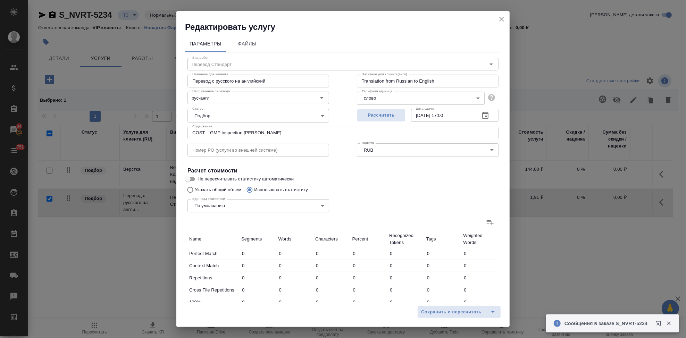
click at [487, 221] on icon at bounding box center [490, 222] width 7 height 5
click at [0, 0] on input "file" at bounding box center [0, 0] width 0 height 0
type input "40"
type input "202"
type input "1660"
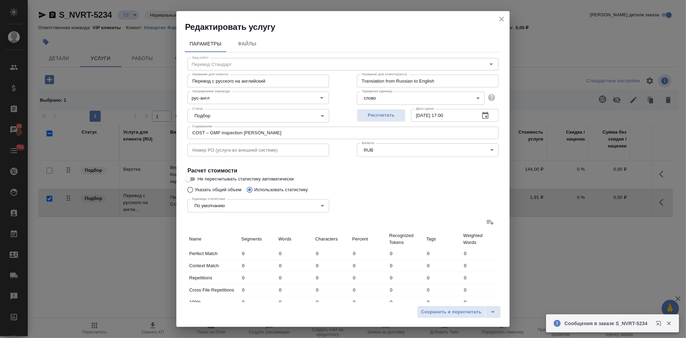
type input "33"
type input "52"
type input "239"
type input "107"
type input "298"
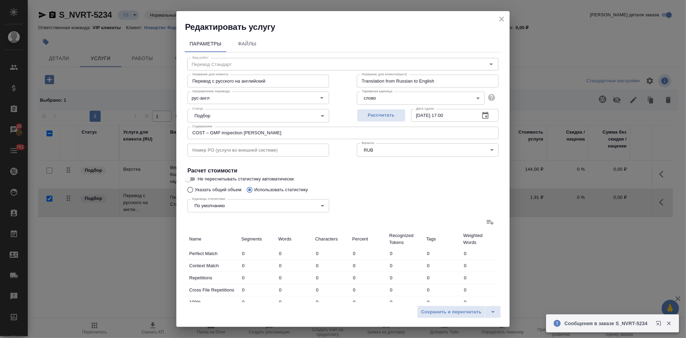
type input "2221"
type input "25"
type input "105"
type input "854"
type input "19"
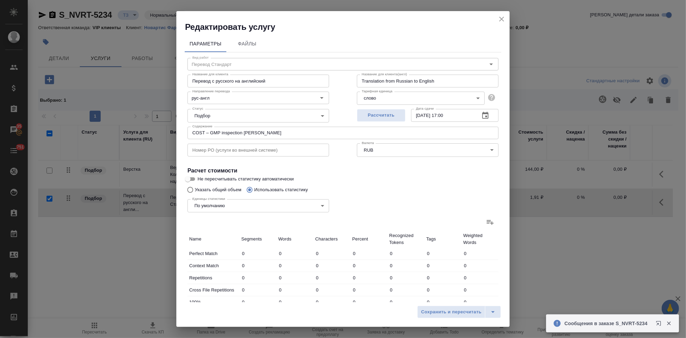
type input "163"
type input "1411"
type input "34"
type input "231"
type input "2012"
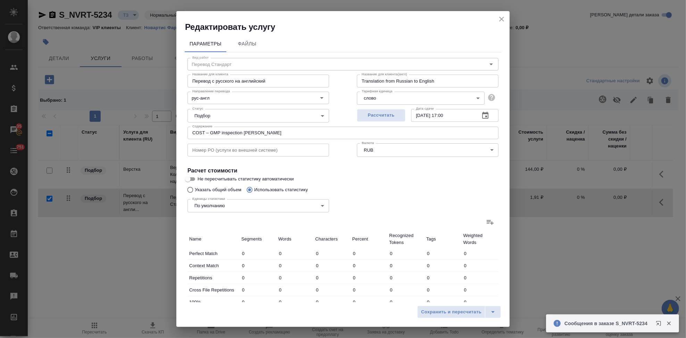
type input "75"
type input "429"
type input "3546"
type input "300"
type input "1428"
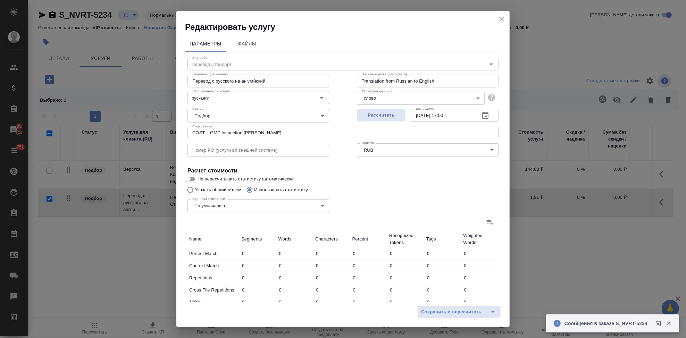
type input "11704"
type input "333"
type input "1480"
type input "11943"
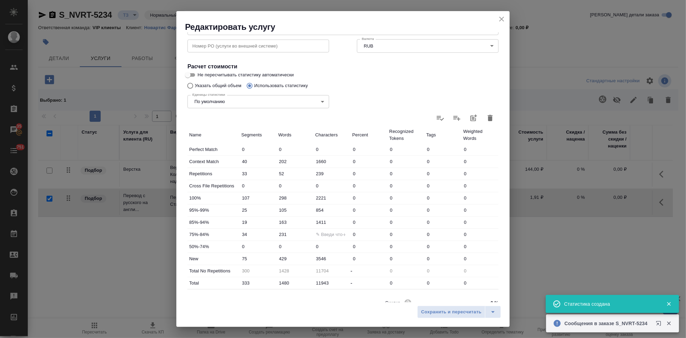
scroll to position [135, 0]
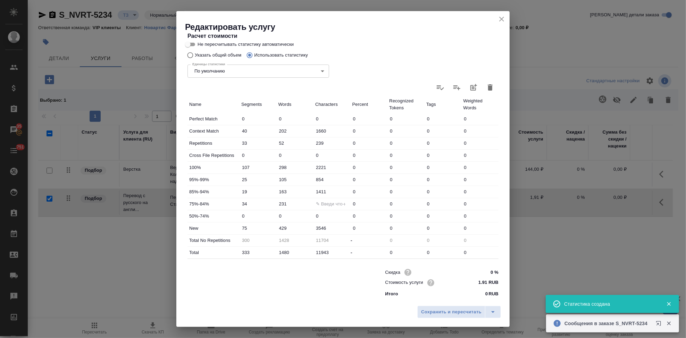
click at [280, 227] on input "429" at bounding box center [295, 228] width 37 height 10
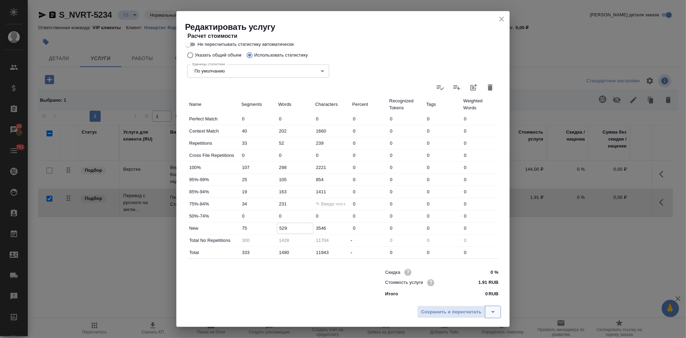
type input "529"
click at [492, 308] on icon "split button" at bounding box center [493, 312] width 8 height 8
click at [464, 299] on li "Сохранить" at bounding box center [460, 297] width 84 height 11
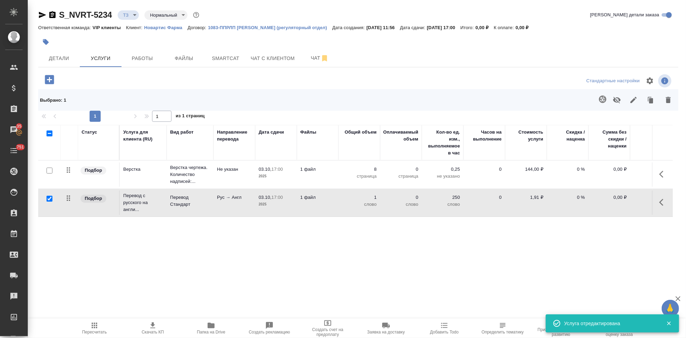
click at [90, 327] on icon "button" at bounding box center [94, 325] width 8 height 8
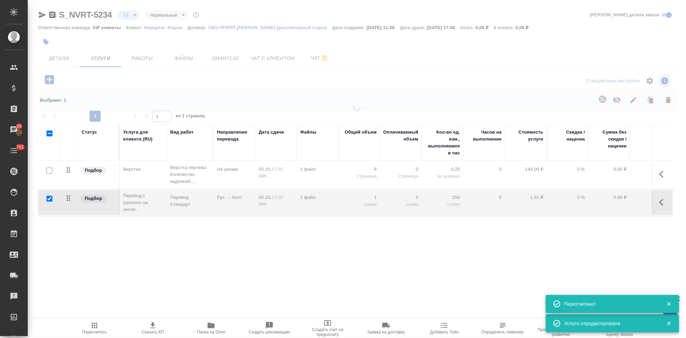
type input "new"
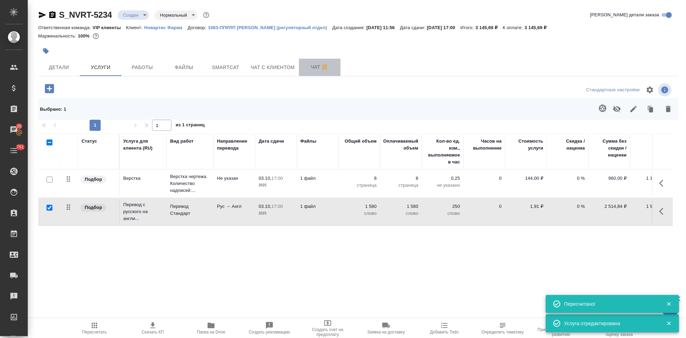
click at [313, 72] on button "Чат" at bounding box center [320, 67] width 42 height 17
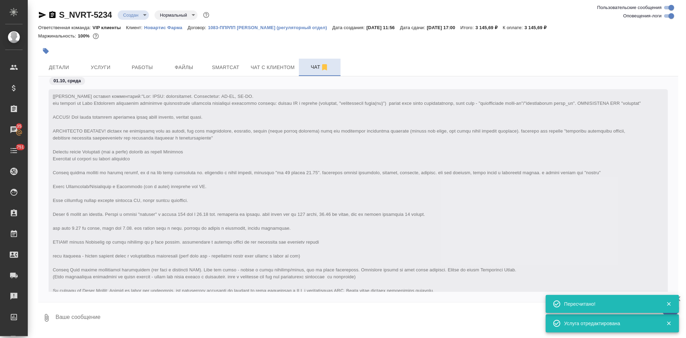
scroll to position [370, 0]
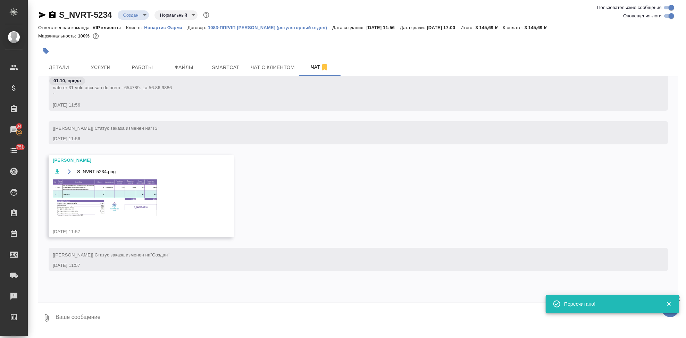
click at [95, 201] on img at bounding box center [105, 197] width 104 height 37
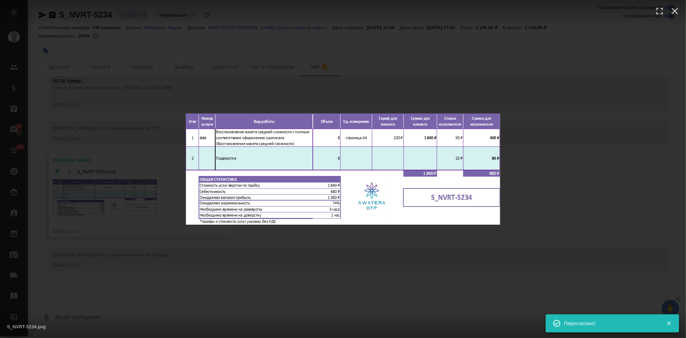
click at [319, 254] on div "S_NVRT-5234.png 1 of 1" at bounding box center [343, 169] width 686 height 338
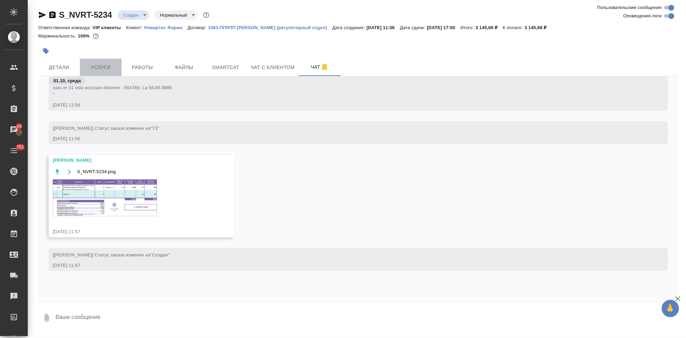
click at [115, 67] on span "Услуги" at bounding box center [100, 67] width 33 height 9
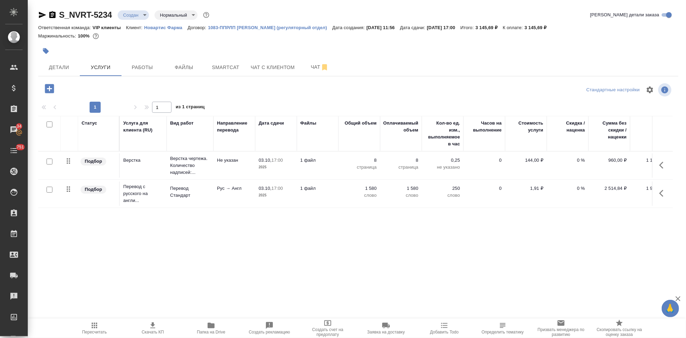
click at [101, 331] on span "Пересчитать" at bounding box center [94, 332] width 25 height 5
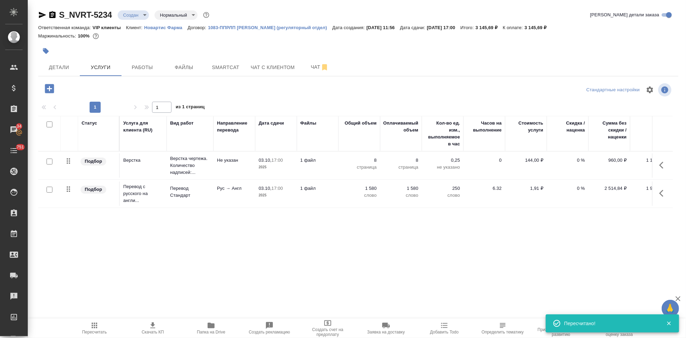
click at [155, 327] on icon "button" at bounding box center [153, 325] width 8 height 8
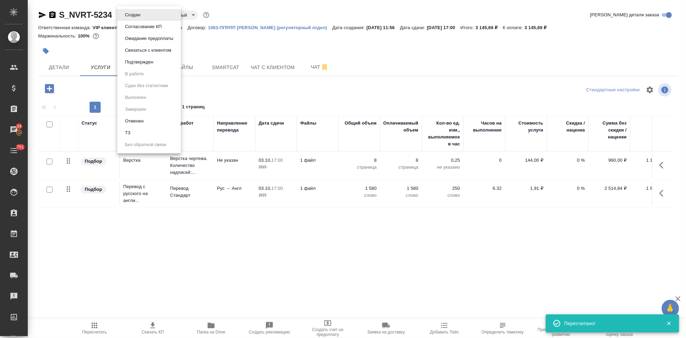
click at [141, 15] on body "🙏 .cls-1 fill:#fff; AWATERA Kabargina Anna Клиенты Спецификации Заказы 34 Чаты …" at bounding box center [343, 169] width 686 height 338
click at [138, 30] on button "Согласование КП" at bounding box center [143, 27] width 41 height 8
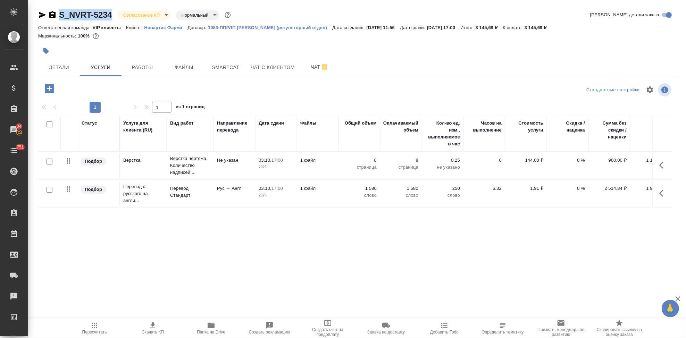
drag, startPoint x: 114, startPoint y: 15, endPoint x: 58, endPoint y: 13, distance: 55.6
click at [58, 13] on div "S_NVRT-5234 Согласование КП kpNegotiation Нормальный normal" at bounding box center [135, 14] width 194 height 11
copy link "S_NVRT-5234"
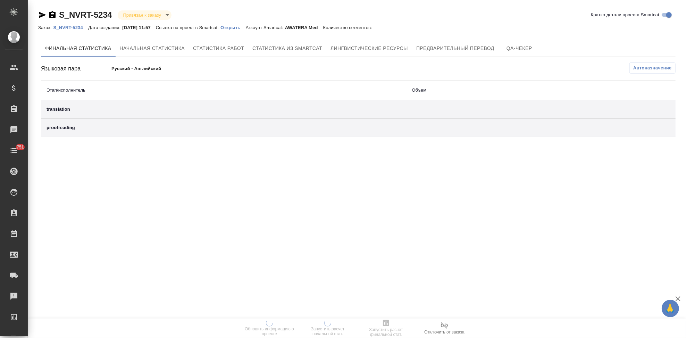
click at [240, 29] on p "Открыть" at bounding box center [232, 27] width 25 height 5
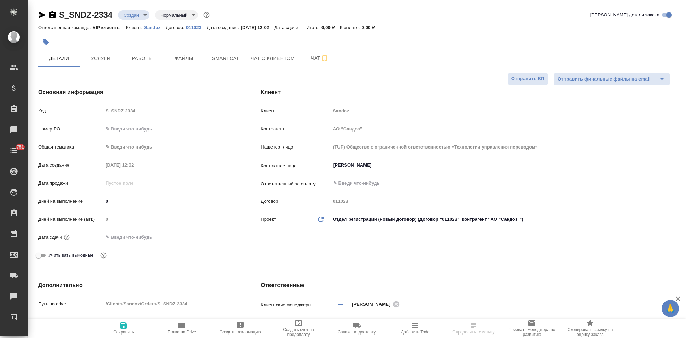
select select "RU"
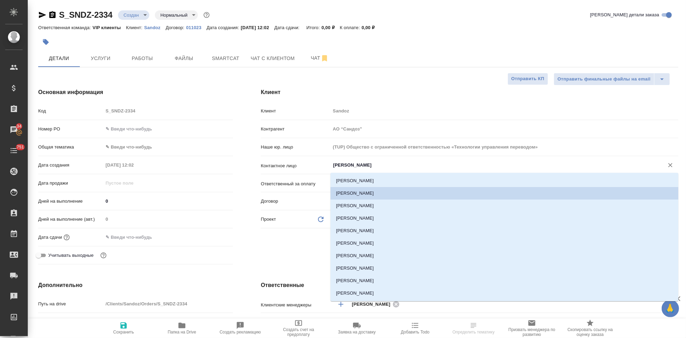
click at [392, 168] on input "[PERSON_NAME]" at bounding box center [493, 165] width 320 height 8
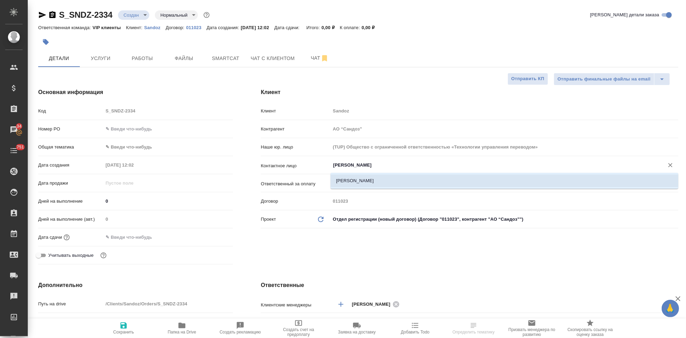
click at [363, 180] on li "[PERSON_NAME]" at bounding box center [504, 181] width 348 height 12
type input "[PERSON_NAME]"
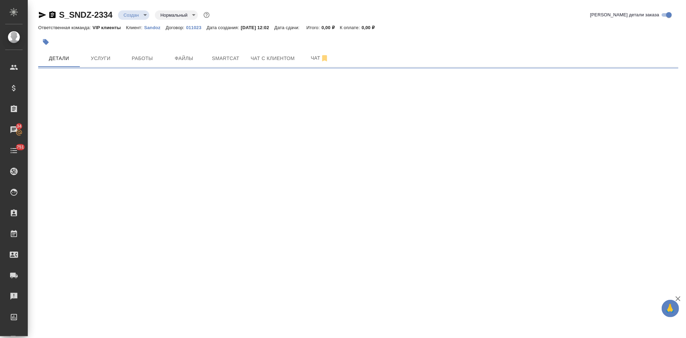
select select "RU"
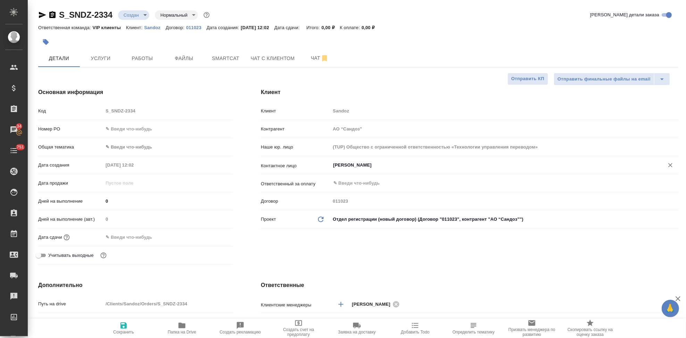
type textarea "x"
click at [378, 165] on input "[PERSON_NAME]" at bounding box center [493, 165] width 320 height 8
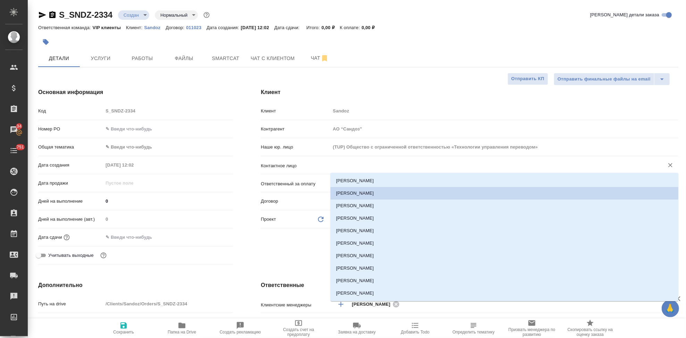
type textarea "x"
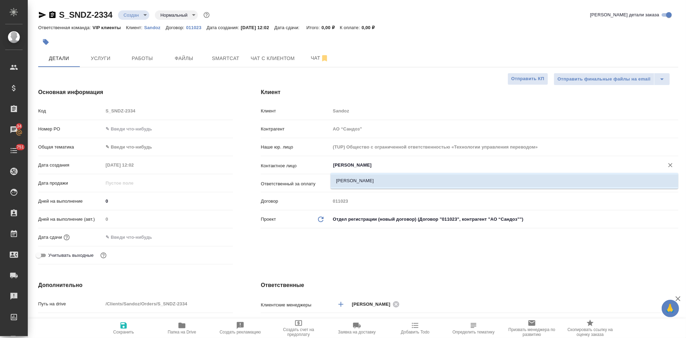
click at [354, 178] on li "[PERSON_NAME]" at bounding box center [504, 181] width 348 height 12
type input "[PERSON_NAME]"
type textarea "x"
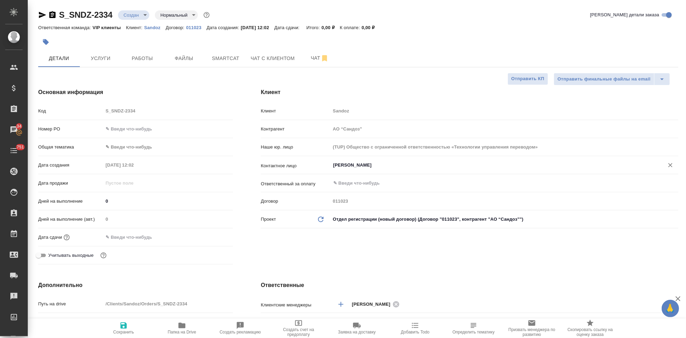
type input "[PERSON_NAME]"
click at [117, 333] on span "Сохранить" at bounding box center [123, 332] width 21 height 5
type textarea "x"
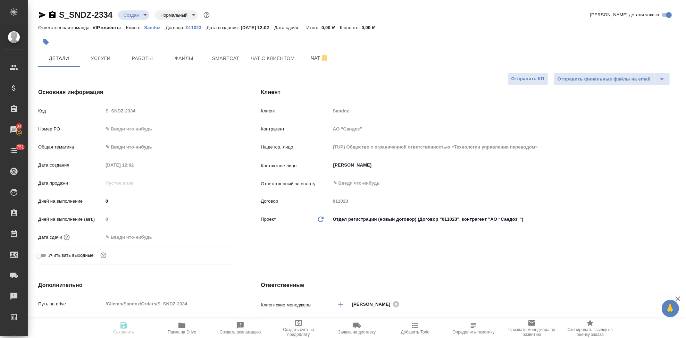
type textarea "x"
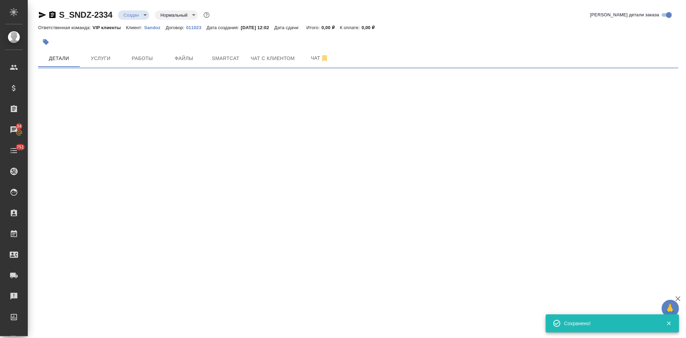
select select "RU"
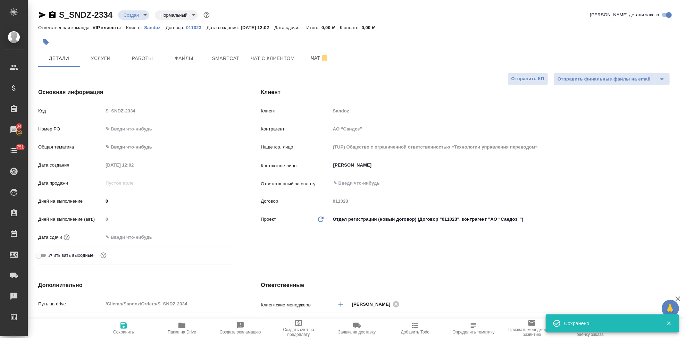
type textarea "x"
click at [97, 107] on div "Код S_SNDZ-2334" at bounding box center [135, 111] width 195 height 12
type textarea "x"
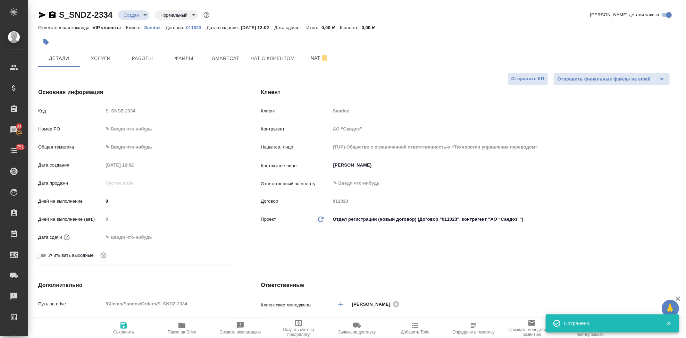
type textarea "x"
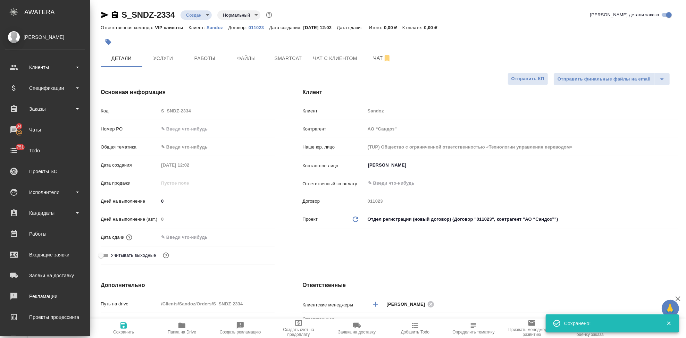
type textarea "x"
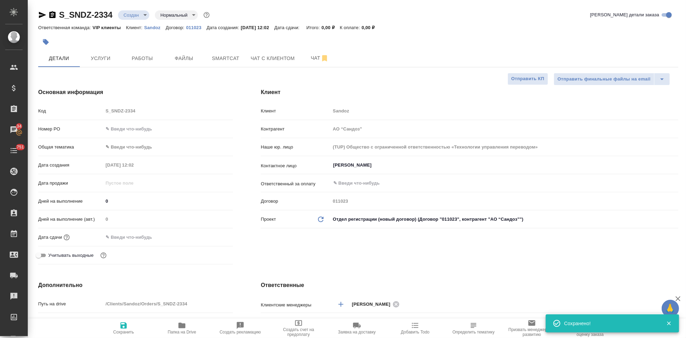
click at [327, 253] on div "Клиент Клиент Sandoz Контрагент АО “Сандоз” Наше юр. лицо (TUP) Общество с огра…" at bounding box center [469, 177] width 445 height 207
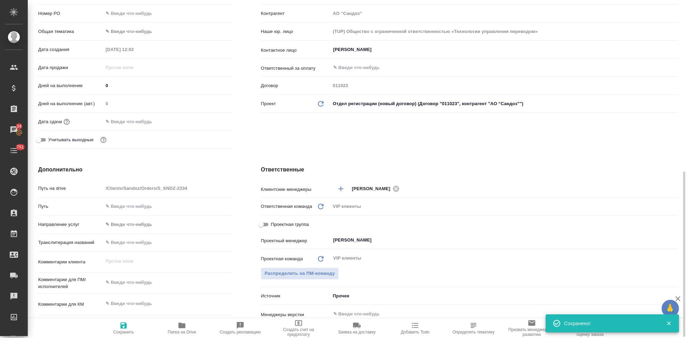
scroll to position [193, 0]
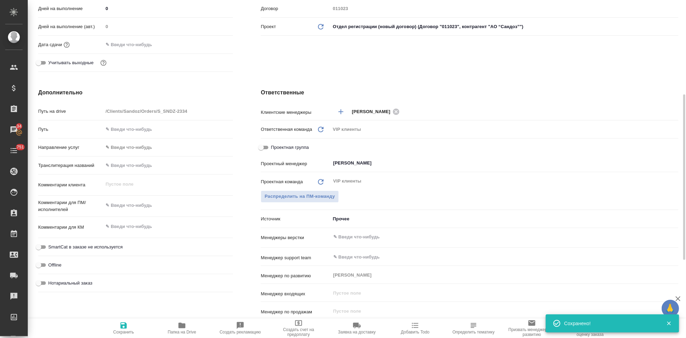
type textarea "x"
click at [140, 226] on textarea at bounding box center [168, 227] width 130 height 12
paste textarea "[PERSON_NAME], капсулы"
type textarea "[PERSON_NAME], капсулы"
type textarea "x"
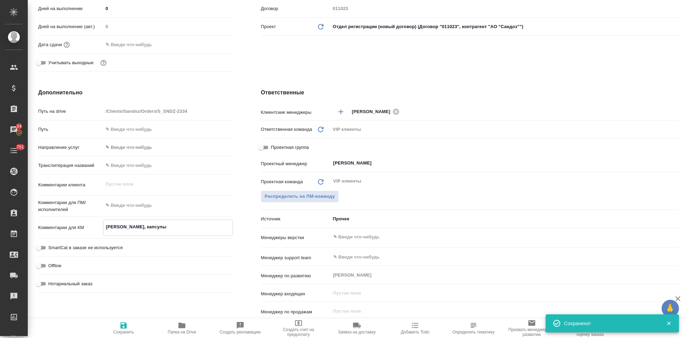
type textarea "x"
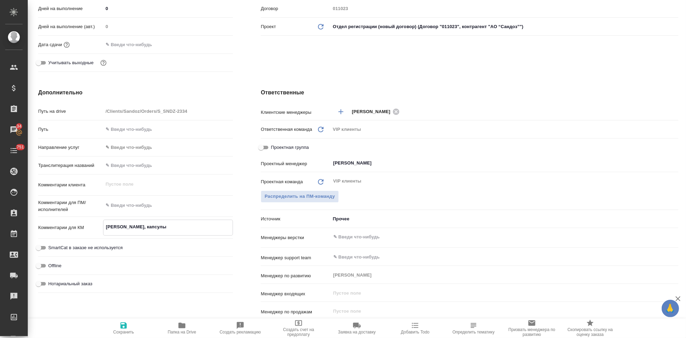
type textarea "[PERSON_NAME], капсулы"
type textarea "x"
click at [125, 330] on span "Сохранить" at bounding box center [123, 332] width 21 height 5
type textarea "x"
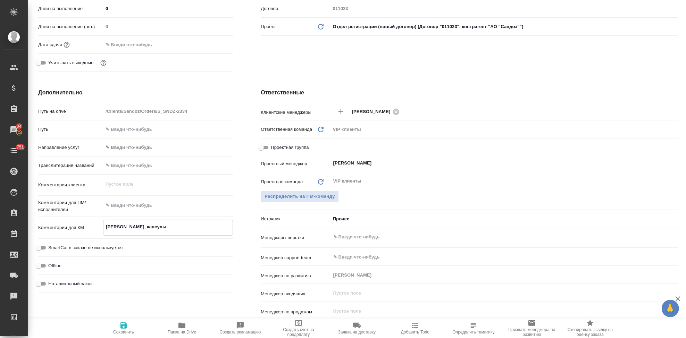
type textarea "x"
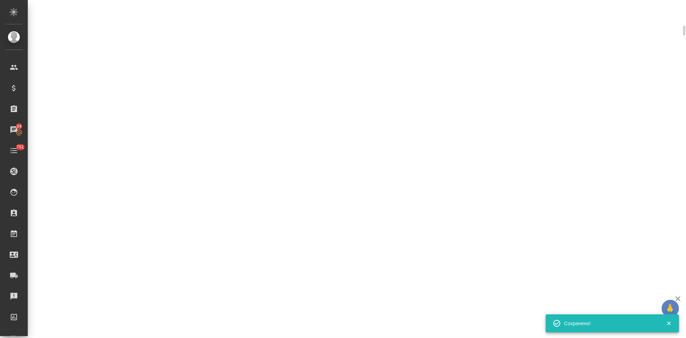
select select "RU"
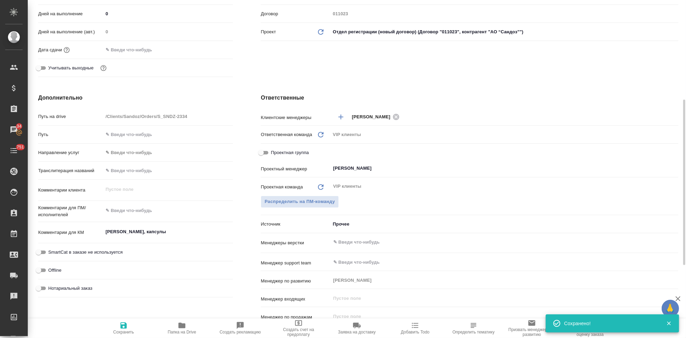
type textarea "x"
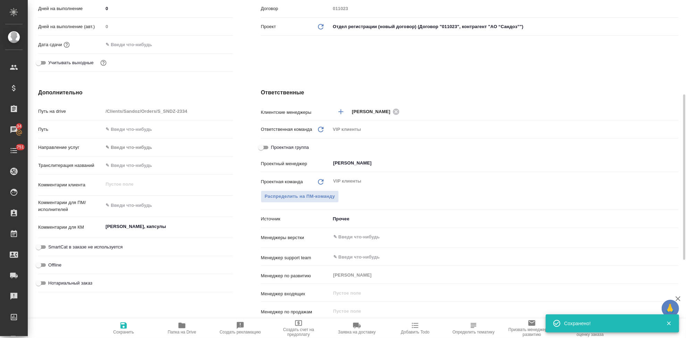
type textarea "x"
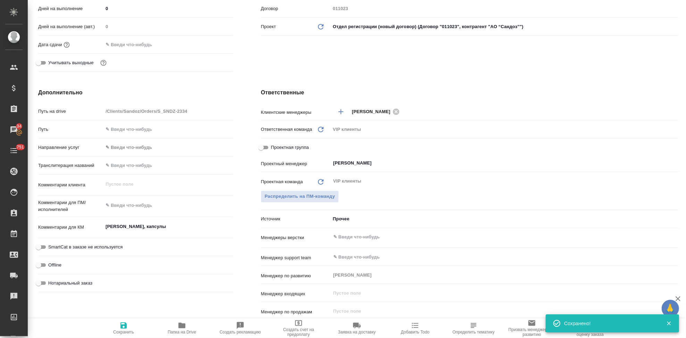
type textarea "x"
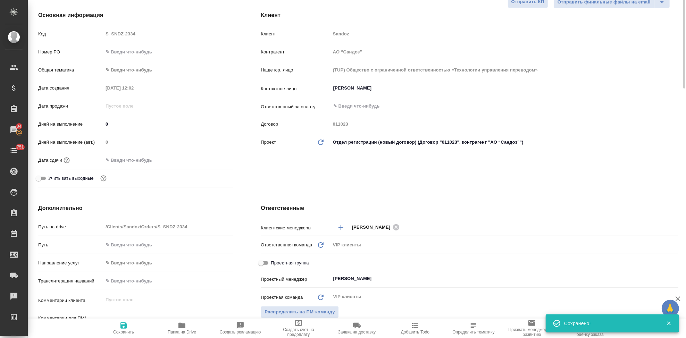
scroll to position [0, 0]
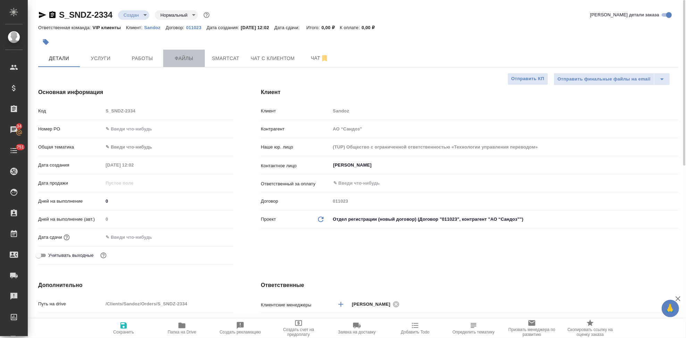
click at [174, 56] on span "Файлы" at bounding box center [183, 58] width 33 height 9
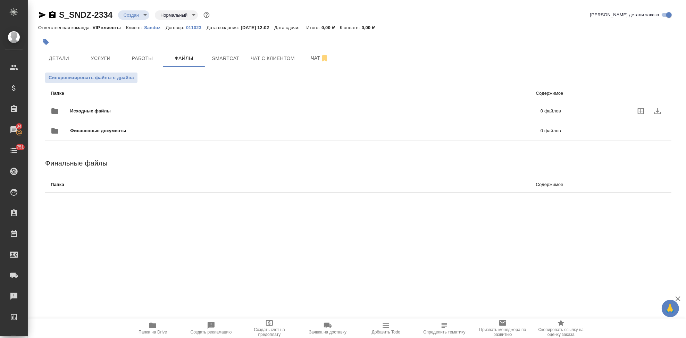
click at [638, 114] on icon "uploadFiles" at bounding box center [641, 111] width 6 height 6
click at [0, 0] on input "uploadFiles" at bounding box center [0, 0] width 0 height 0
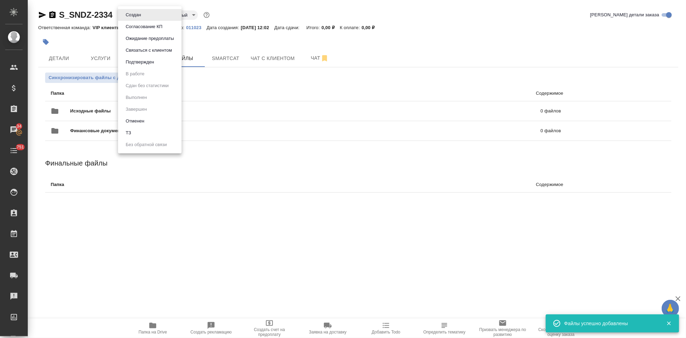
click at [142, 14] on body "🙏 .cls-1 fill:#fff; AWATERA Kabargina [PERSON_NAME] Спецификации Заказы 34 Чаты…" at bounding box center [343, 169] width 686 height 338
click at [137, 134] on li "ТЗ" at bounding box center [150, 133] width 64 height 12
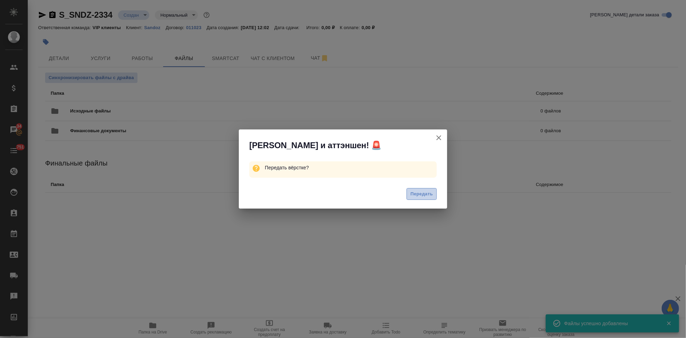
click at [411, 195] on span "Передать" at bounding box center [421, 194] width 23 height 8
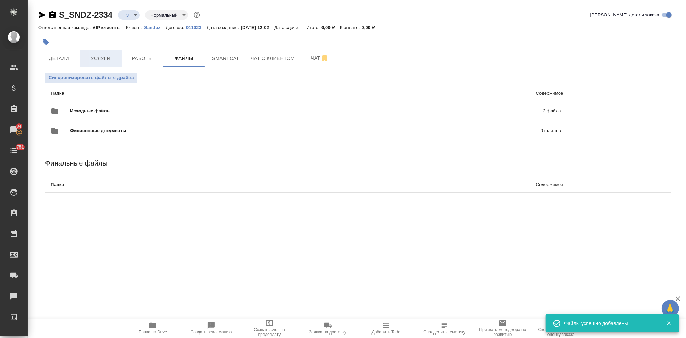
click at [103, 59] on span "Услуги" at bounding box center [100, 58] width 33 height 9
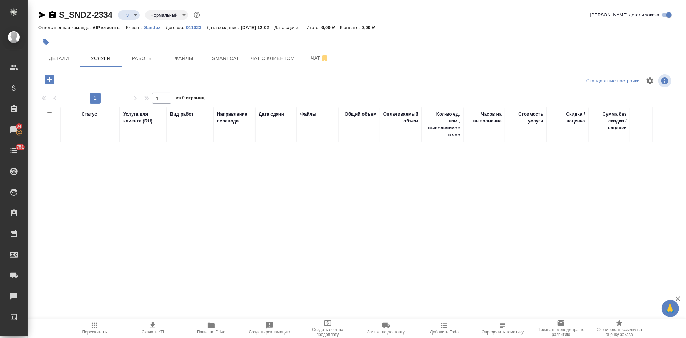
click at [45, 78] on icon "button" at bounding box center [49, 79] width 9 height 9
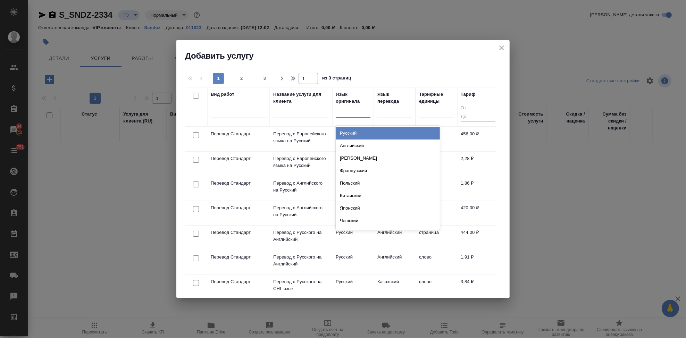
click at [347, 115] on div at bounding box center [353, 111] width 35 height 10
type input "[PERSON_NAME]"
click at [357, 129] on div "Английский" at bounding box center [388, 133] width 104 height 12
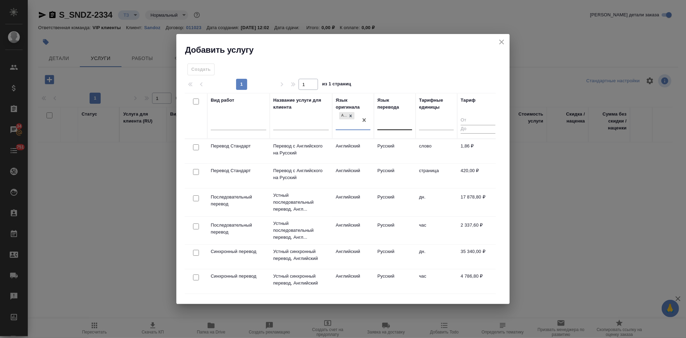
click at [390, 122] on div at bounding box center [394, 123] width 35 height 10
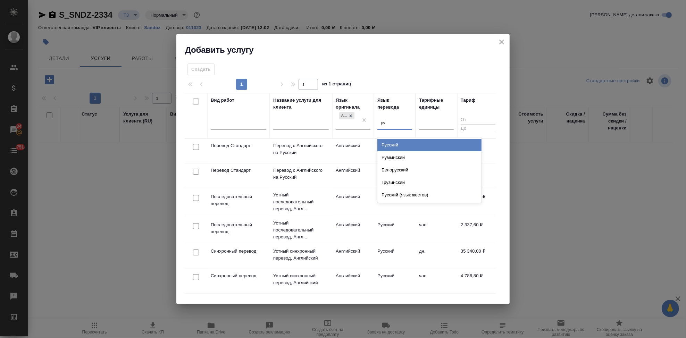
type input "рус"
click at [400, 143] on div "Русский" at bounding box center [429, 145] width 104 height 12
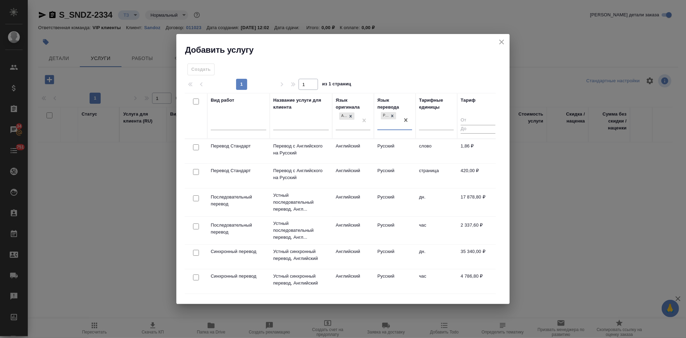
click at [378, 153] on td "Русский" at bounding box center [395, 151] width 42 height 24
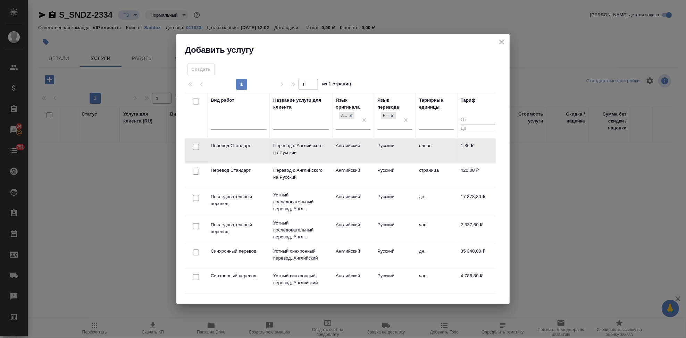
click at [378, 153] on td "Русский" at bounding box center [395, 151] width 42 height 24
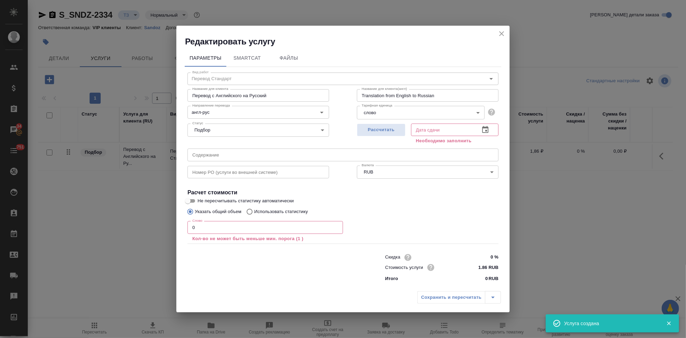
click at [214, 229] on input "0" at bounding box center [264, 227] width 155 height 12
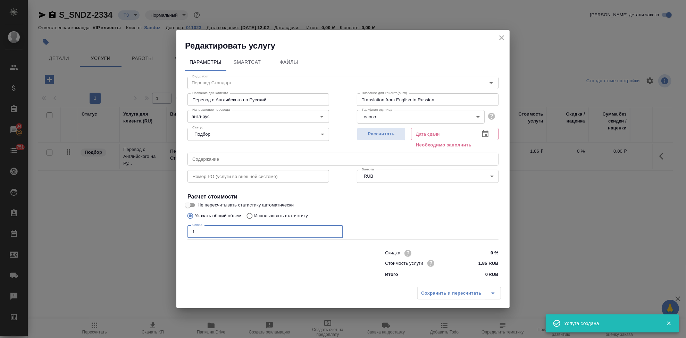
type input "1"
click at [484, 133] on icon "button" at bounding box center [485, 134] width 8 height 8
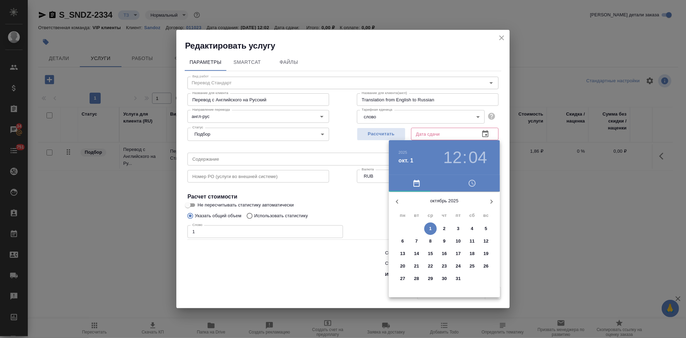
click at [458, 229] on p "3" at bounding box center [458, 228] width 2 height 7
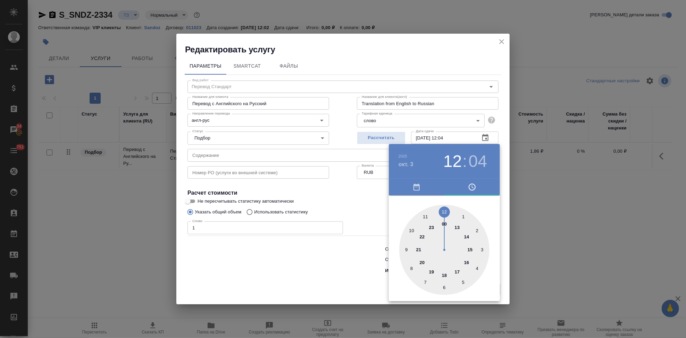
click at [456, 271] on div at bounding box center [444, 250] width 90 height 90
click at [445, 213] on div at bounding box center [444, 250] width 90 height 90
type input "[DATE] 17:00"
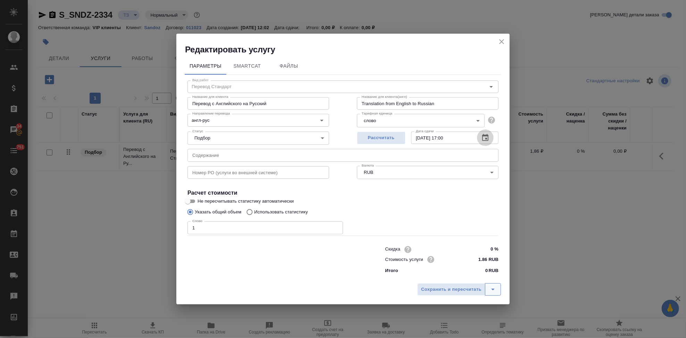
click at [495, 289] on icon "split button" at bounding box center [493, 289] width 8 height 8
click at [475, 278] on li "Сохранить" at bounding box center [460, 274] width 84 height 11
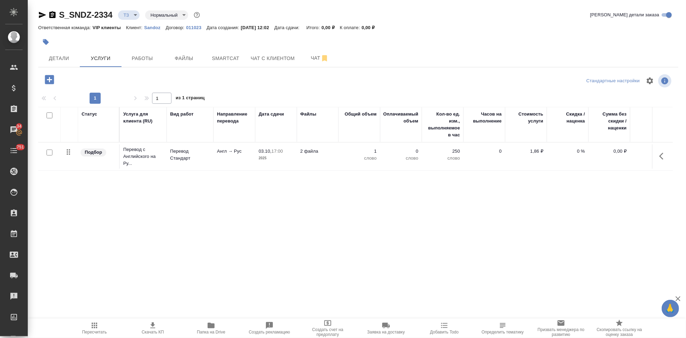
click at [48, 152] on input "checkbox" at bounding box center [50, 153] width 6 height 6
checkbox input "true"
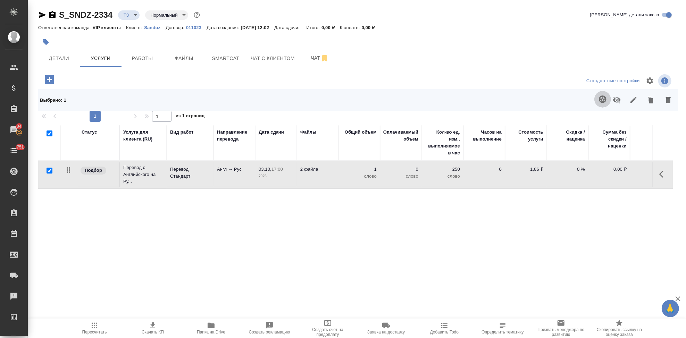
click at [598, 103] on icon "button" at bounding box center [602, 99] width 8 height 8
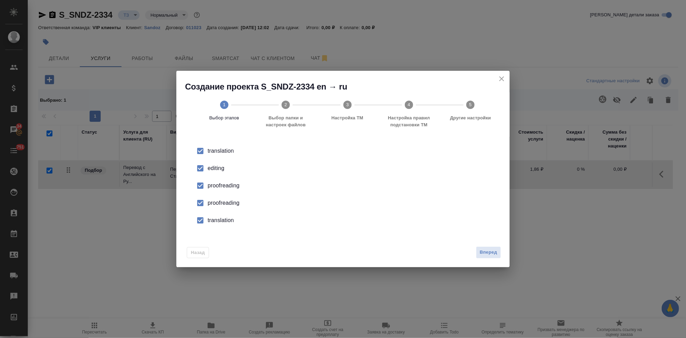
click at [218, 173] on li "editing" at bounding box center [342, 168] width 311 height 17
click at [208, 198] on li "proofreading" at bounding box center [342, 202] width 311 height 17
click at [203, 223] on input "checkbox" at bounding box center [200, 220] width 15 height 15
click at [489, 255] on span "Вперед" at bounding box center [488, 253] width 17 height 8
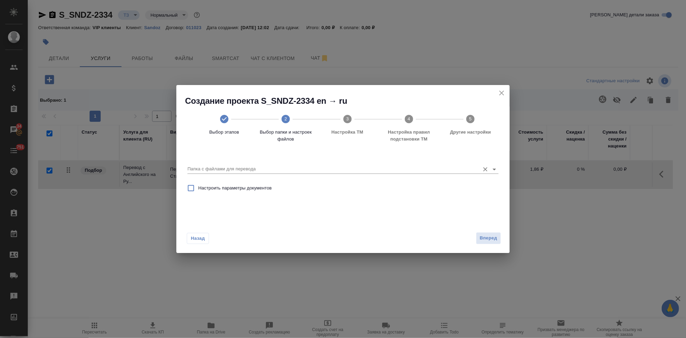
click at [431, 162] on div "Папка с файлами для перевода" at bounding box center [342, 166] width 311 height 14
click at [424, 168] on input "Папка с файлами для перевода" at bounding box center [331, 169] width 289 height 8
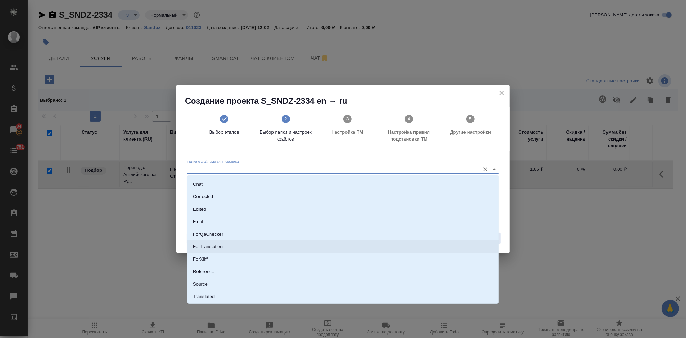
scroll to position [36, 0]
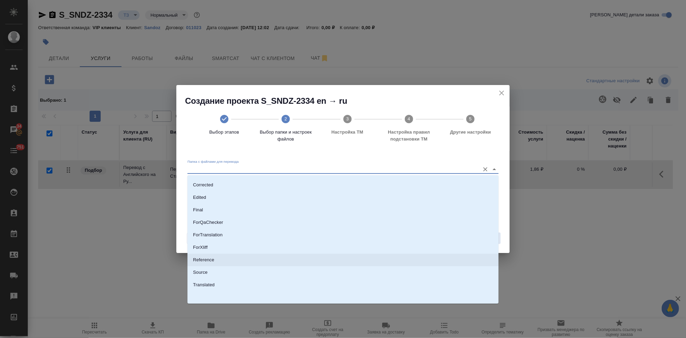
click at [209, 272] on li "Source" at bounding box center [342, 272] width 311 height 12
type input "Source"
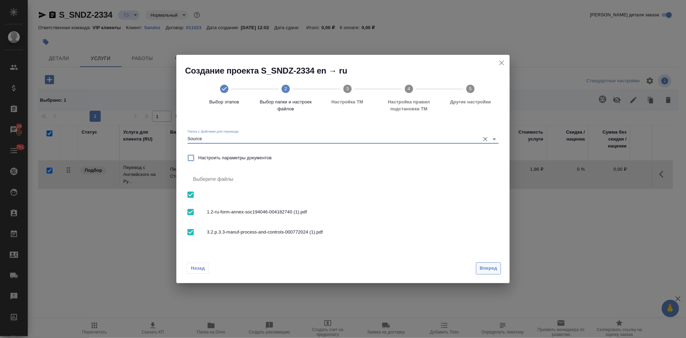
click at [486, 269] on span "Вперед" at bounding box center [488, 268] width 17 height 8
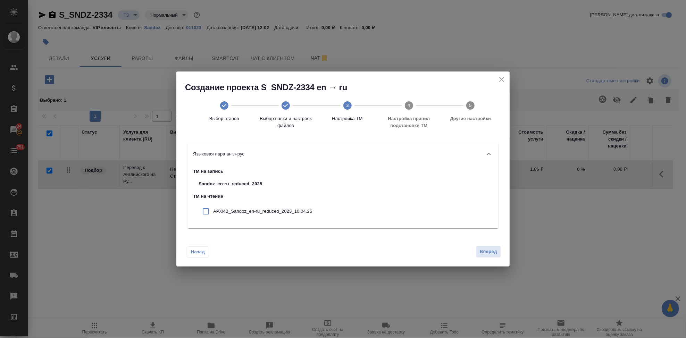
click at [488, 258] on div "Вперед" at bounding box center [487, 252] width 28 height 12
click at [489, 256] on button "Вперед" at bounding box center [488, 252] width 25 height 12
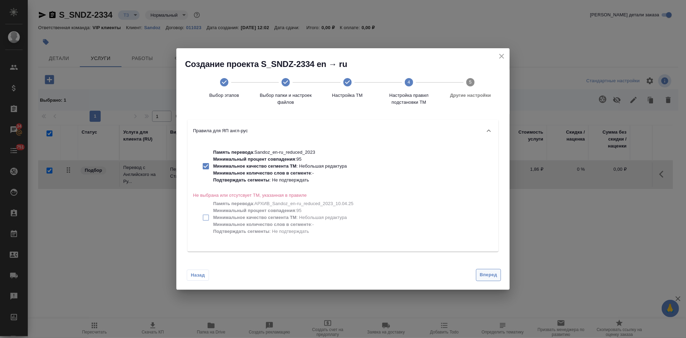
click at [485, 277] on span "Вперед" at bounding box center [488, 275] width 17 height 8
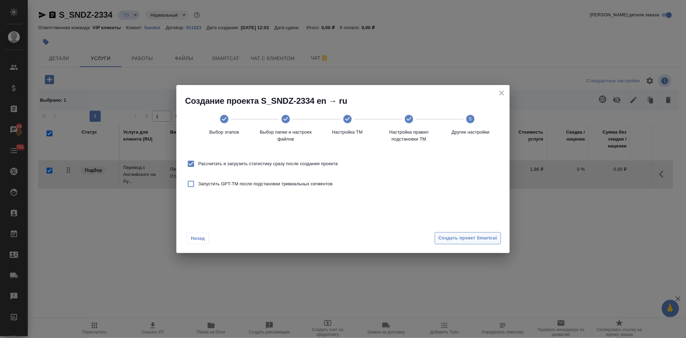
click at [488, 240] on span "Создать проект Smartcat" at bounding box center [467, 238] width 59 height 8
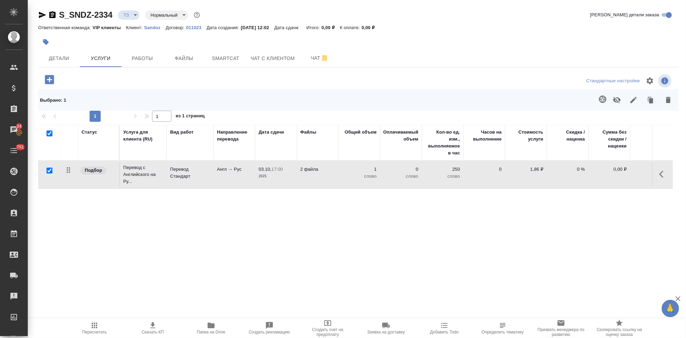
click at [51, 78] on icon "button" at bounding box center [49, 79] width 9 height 9
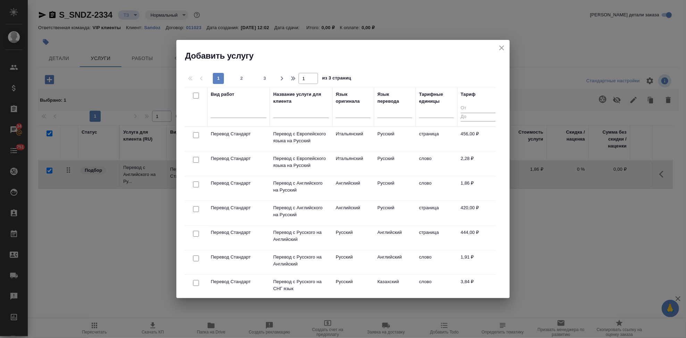
click at [298, 112] on input "text" at bounding box center [301, 113] width 56 height 9
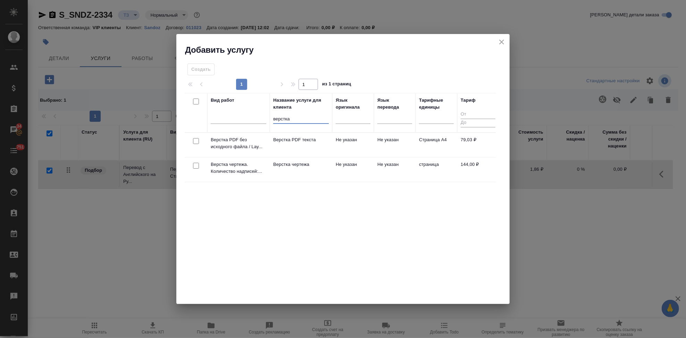
type input "верстка"
click at [338, 171] on td "Не указан" at bounding box center [353, 170] width 42 height 24
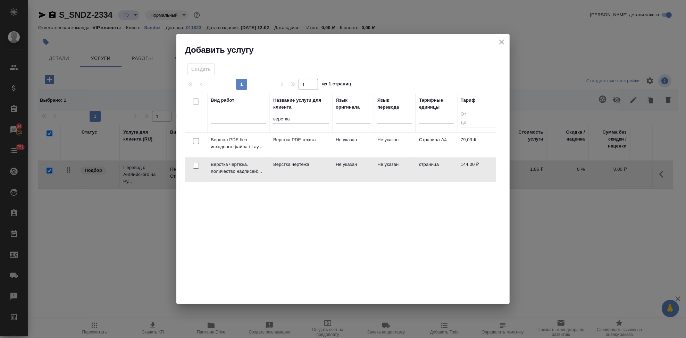
click at [338, 171] on td "Не указан" at bounding box center [353, 170] width 42 height 24
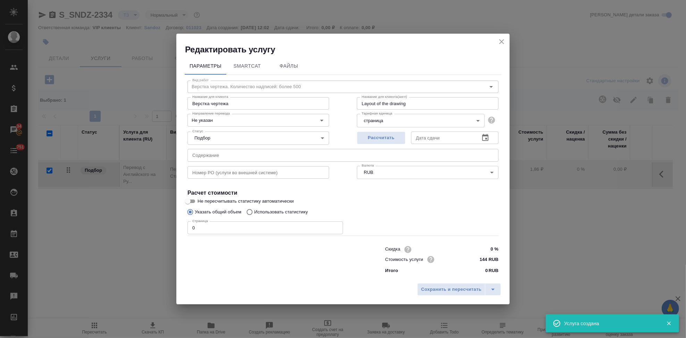
checkbox input "false"
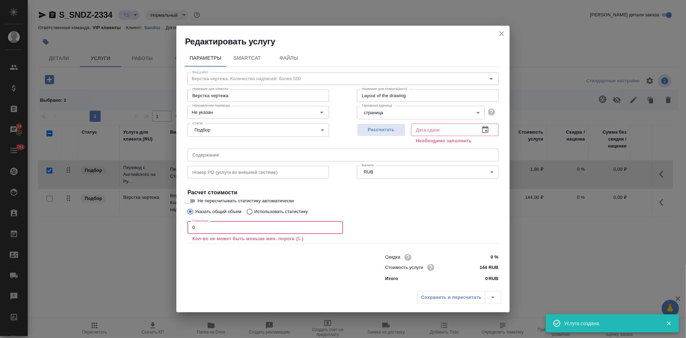
click at [251, 224] on input "0" at bounding box center [264, 227] width 155 height 12
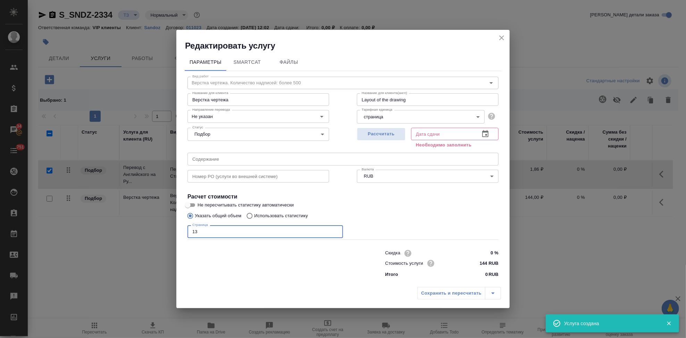
type input "13"
click at [486, 132] on icon "button" at bounding box center [485, 133] width 6 height 7
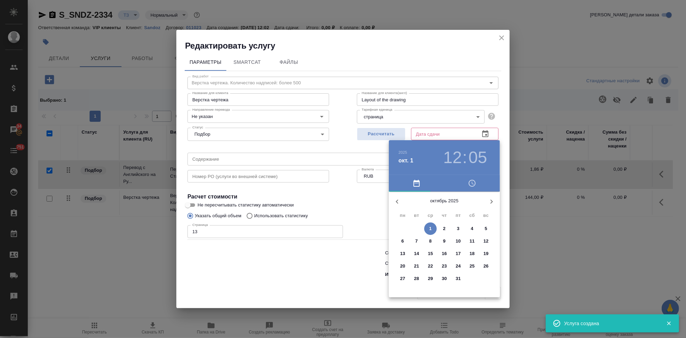
click at [460, 227] on span "3" at bounding box center [458, 228] width 12 height 7
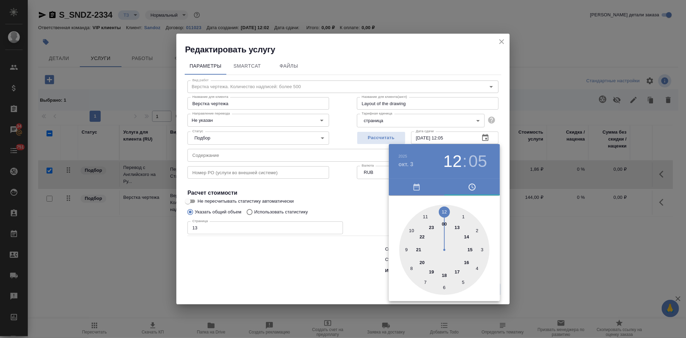
click at [456, 273] on div at bounding box center [444, 250] width 90 height 90
click at [445, 211] on div at bounding box center [444, 250] width 90 height 90
type input "[DATE] 17:00"
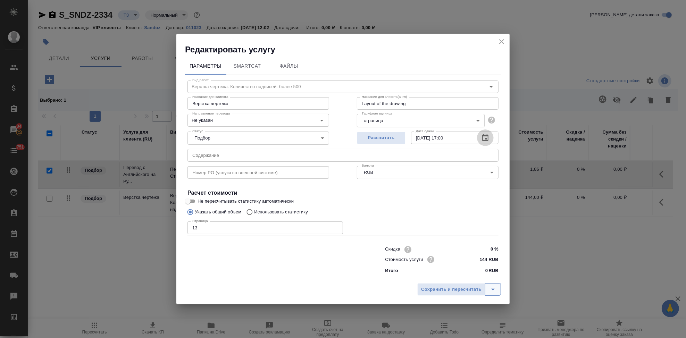
click at [490, 293] on icon "split button" at bounding box center [493, 289] width 8 height 8
click at [440, 275] on li "Сохранить" at bounding box center [460, 274] width 84 height 11
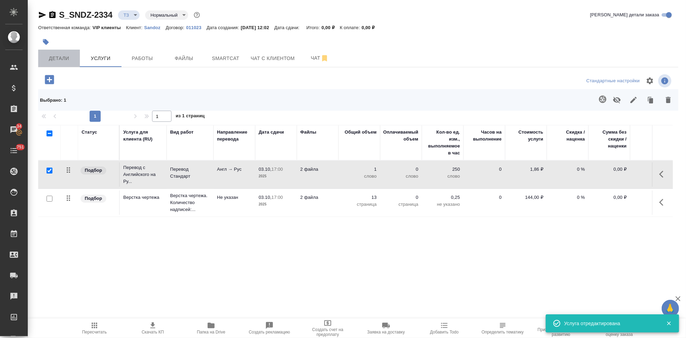
click at [55, 64] on button "Детали" at bounding box center [59, 58] width 42 height 17
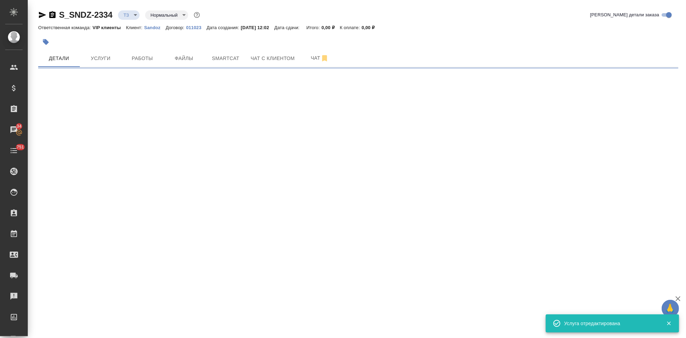
select select "RU"
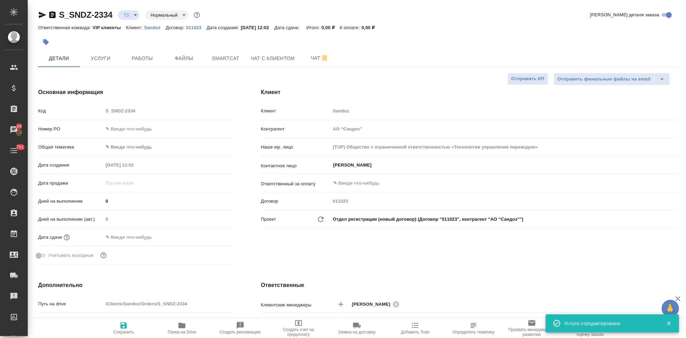
type textarea "x"
type input "[PERSON_NAME]"
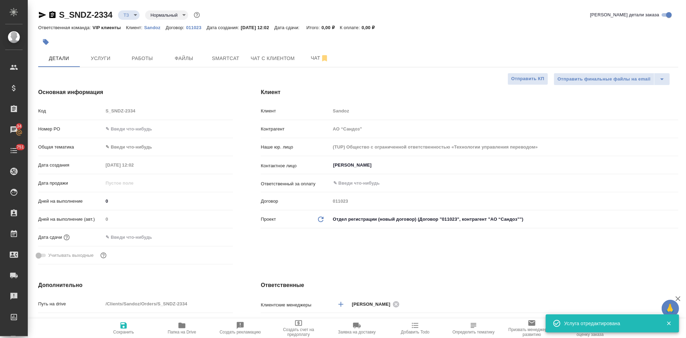
click at [151, 241] on input "text" at bounding box center [133, 237] width 61 height 10
click at [210, 235] on icon "button" at bounding box center [213, 236] width 6 height 7
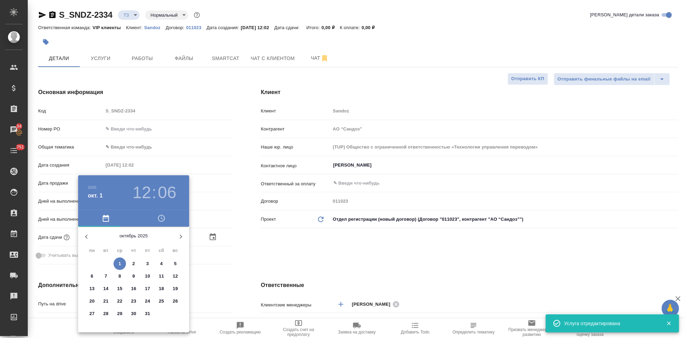
click at [144, 264] on span "3" at bounding box center [147, 263] width 12 height 7
type input "[DATE] 12:06"
type textarea "x"
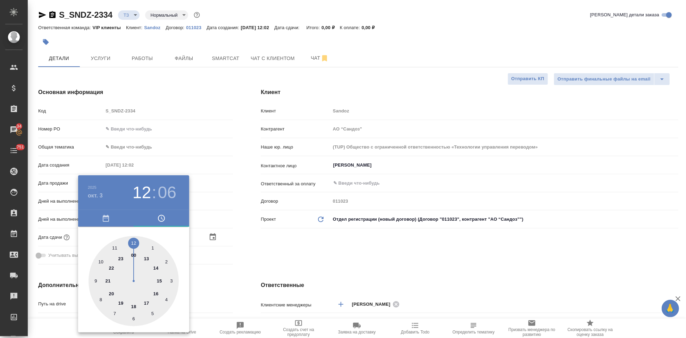
click at [146, 304] on div at bounding box center [134, 281] width 90 height 90
type input "[DATE] 17:06"
type textarea "x"
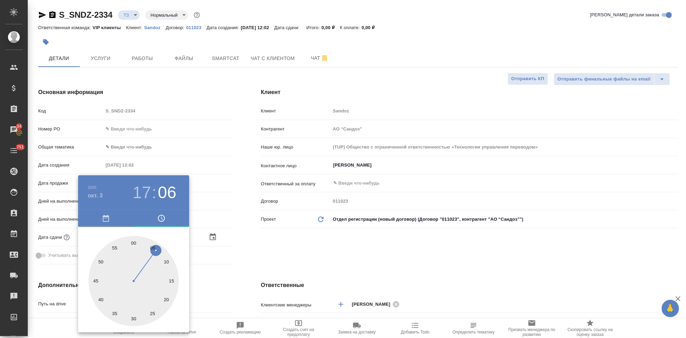
click at [133, 241] on div at bounding box center [134, 281] width 90 height 90
type input "[DATE] 17:00"
type textarea "x"
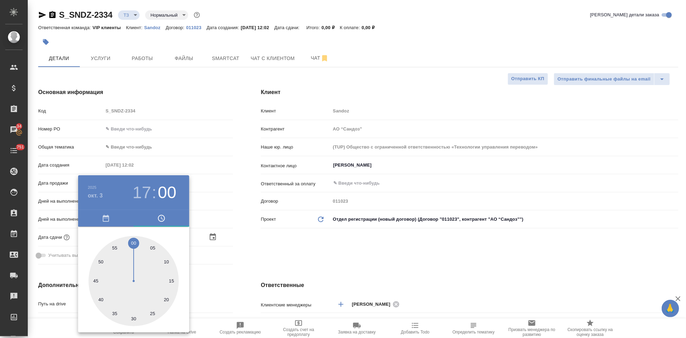
type textarea "x"
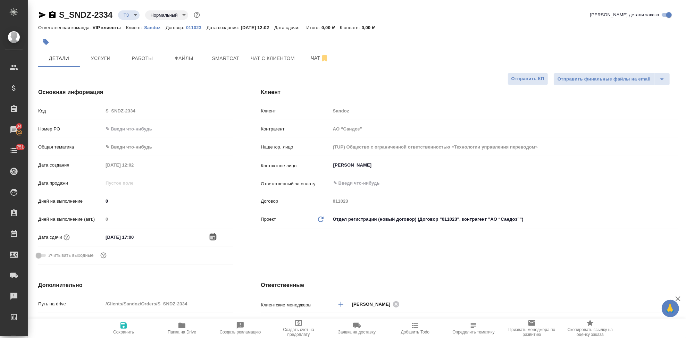
click at [123, 328] on icon "button" at bounding box center [123, 325] width 8 height 8
type textarea "x"
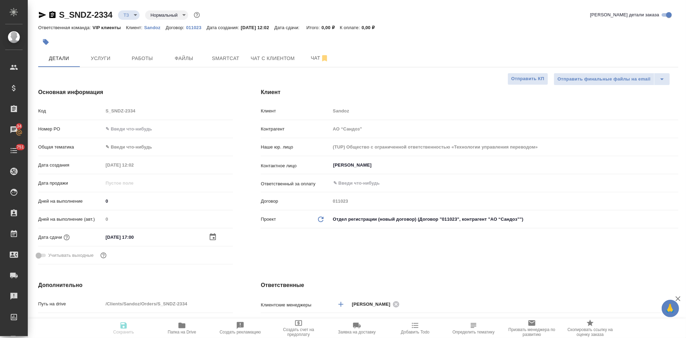
type textarea "x"
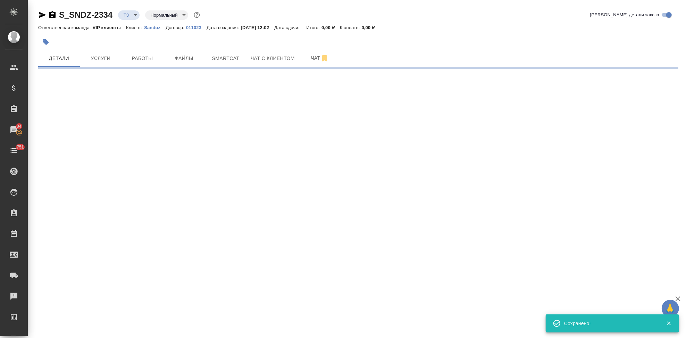
select select "RU"
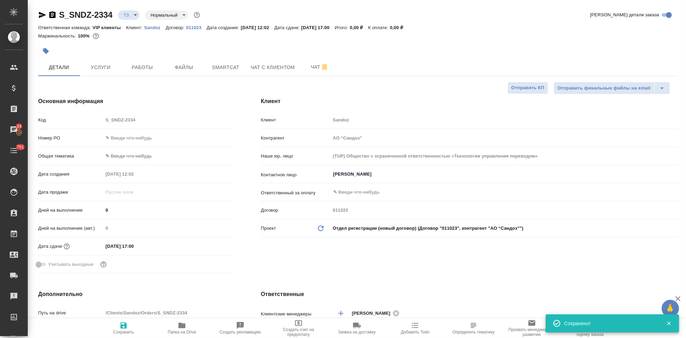
type textarea "x"
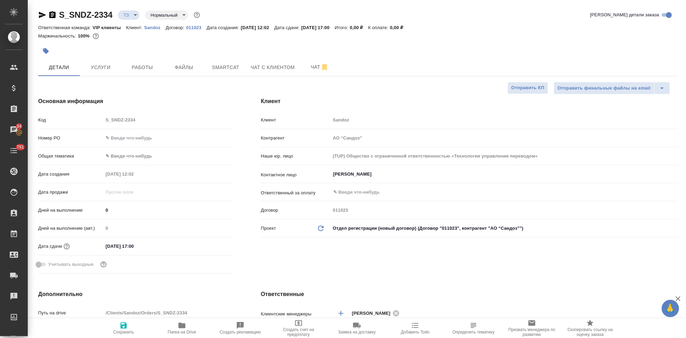
type textarea "x"
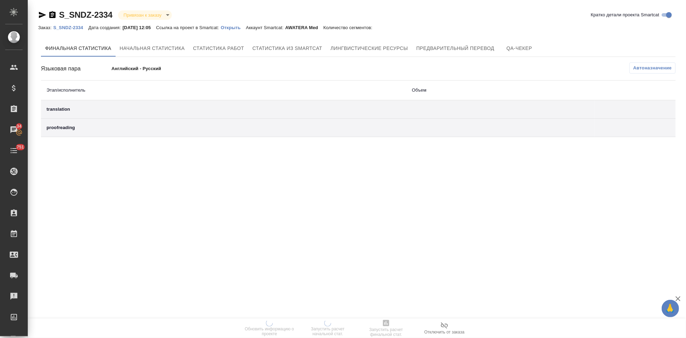
click at [232, 28] on p "Открыть" at bounding box center [233, 27] width 25 height 5
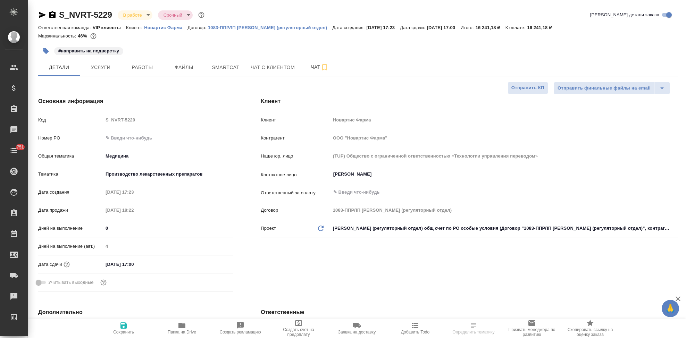
select select "RU"
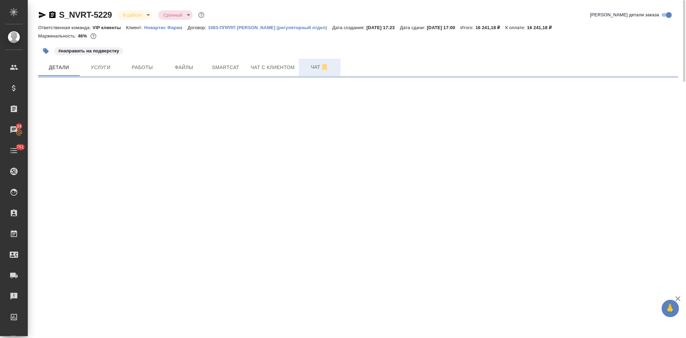
select select "RU"
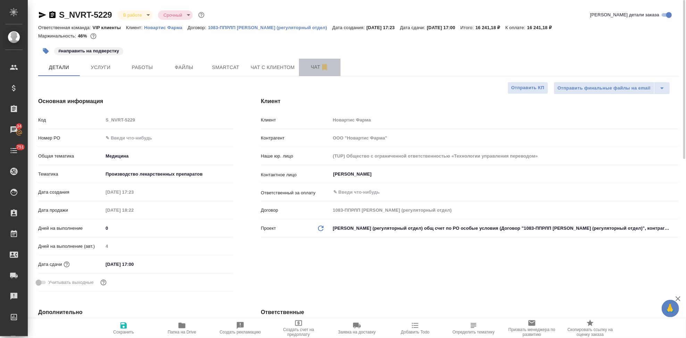
type textarea "x"
click at [309, 68] on span "Чат" at bounding box center [319, 67] width 33 height 9
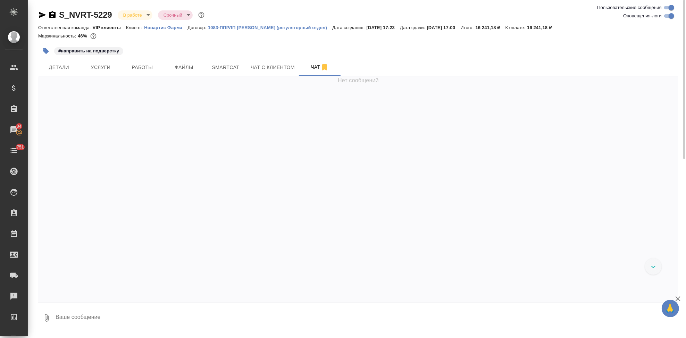
click at [108, 318] on textarea at bounding box center [366, 318] width 623 height 24
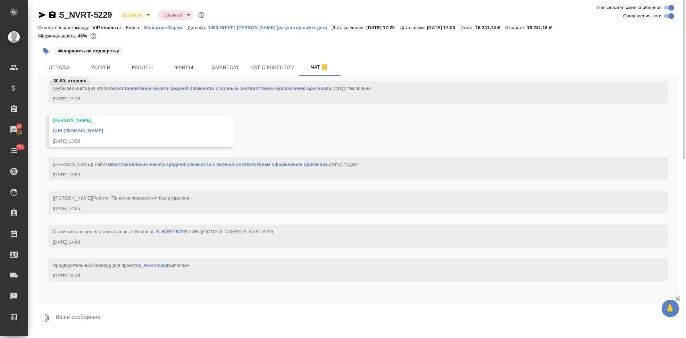
type textarea """
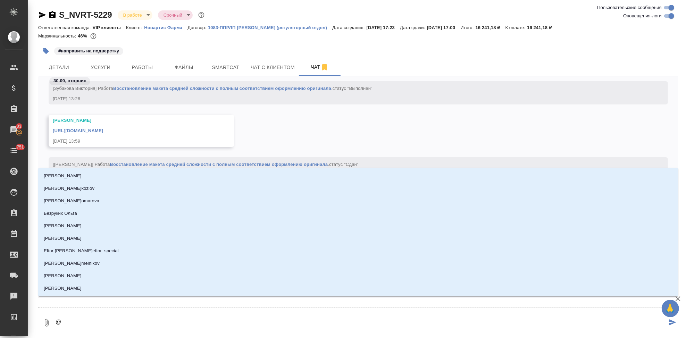
type textarea "@г"
type input "г"
type textarea "@гр"
type input "гр"
type textarea "@гра"
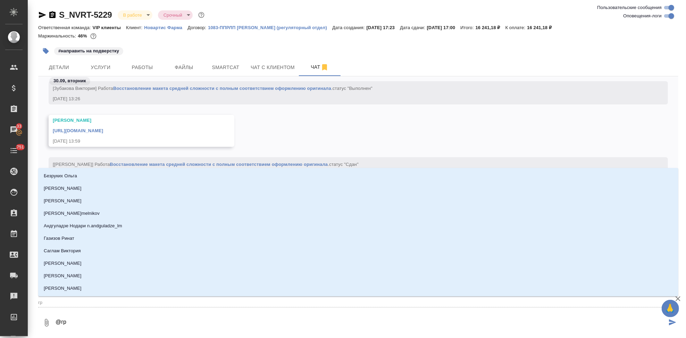
type input "гра"
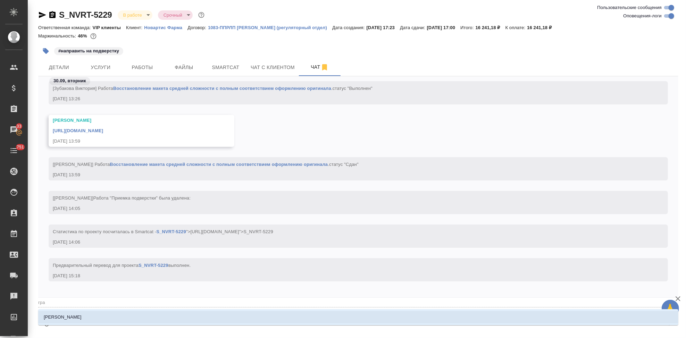
click at [190, 318] on li "[PERSON_NAME]" at bounding box center [358, 317] width 640 height 12
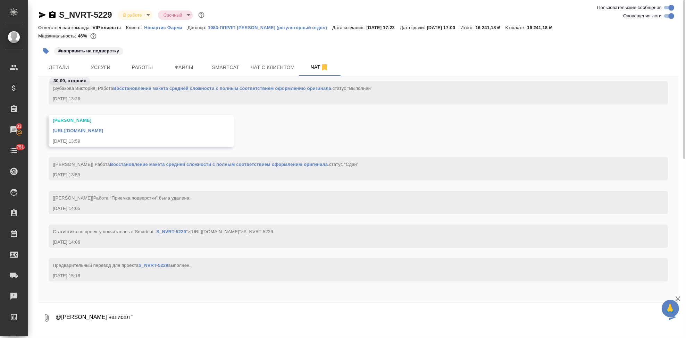
paste textarea "Можете, пожалуйста, прислать перевод до 15:00."
type textarea "@Грабко Мария клиент написал "Можете, пожалуйста, прислать перевод до 15:00.""
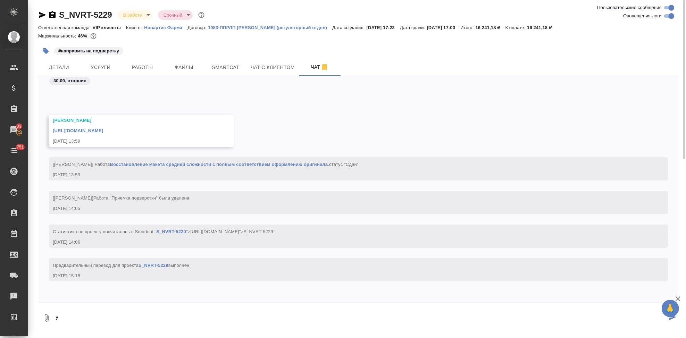
scroll to position [21705, 0]
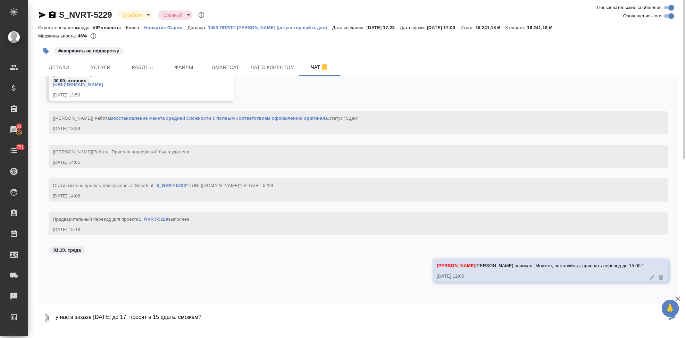
type textarea "у нас в заказе сегодня до 17, просят в 15 сдать. сможем?"
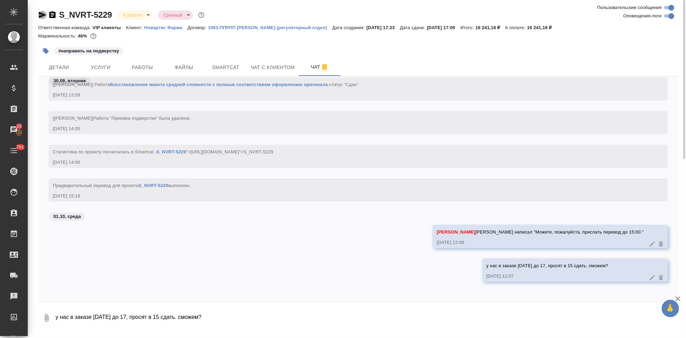
click at [40, 16] on icon "button" at bounding box center [42, 15] width 7 height 6
click at [44, 14] on icon "button" at bounding box center [42, 15] width 8 height 8
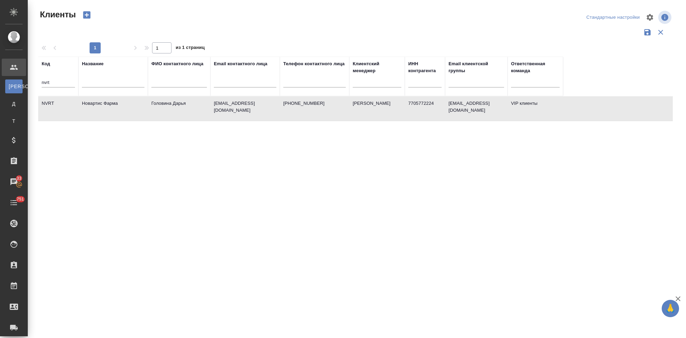
select select "RU"
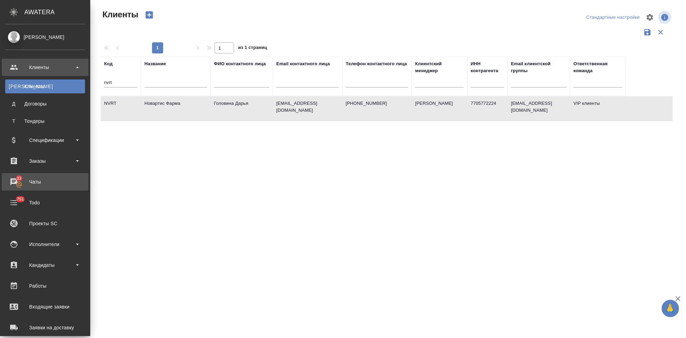
click at [9, 178] on div "Чаты" at bounding box center [45, 182] width 80 height 10
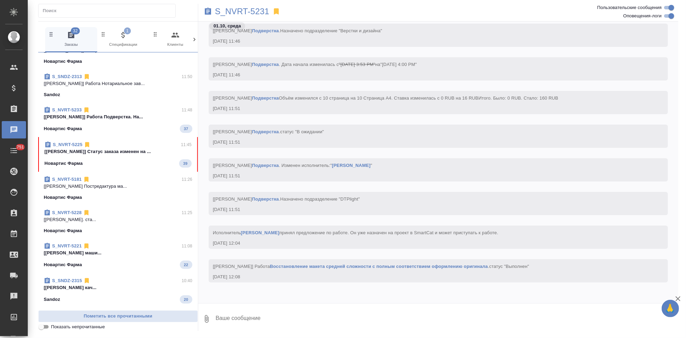
scroll to position [192, 0]
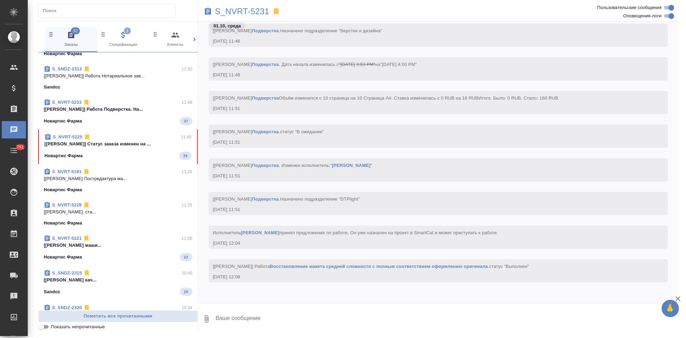
click at [113, 152] on div "Новартис Фарма 39" at bounding box center [117, 156] width 147 height 8
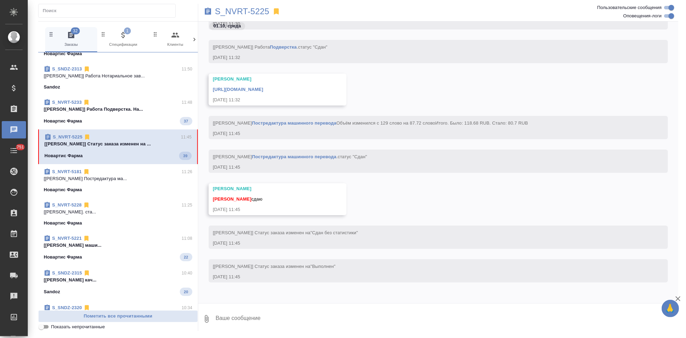
scroll to position [28385, 0]
click at [246, 318] on textarea at bounding box center [446, 319] width 463 height 24
type textarea "спасибо"
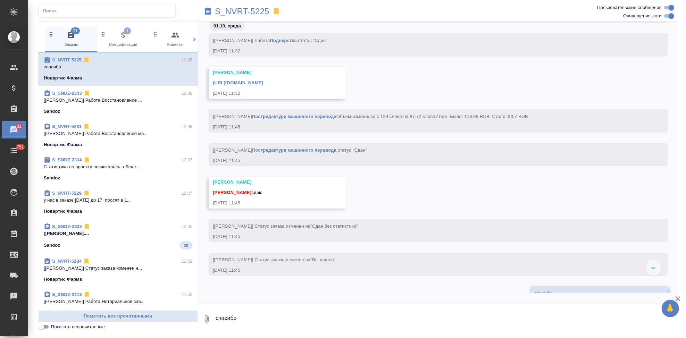
scroll to position [23625, 0]
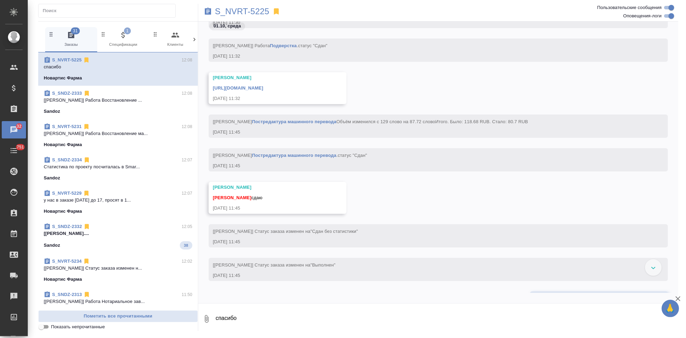
click at [263, 89] on link "[URL][DOMAIN_NAME]" at bounding box center [238, 87] width 50 height 5
